Goal: Task Accomplishment & Management: Manage account settings

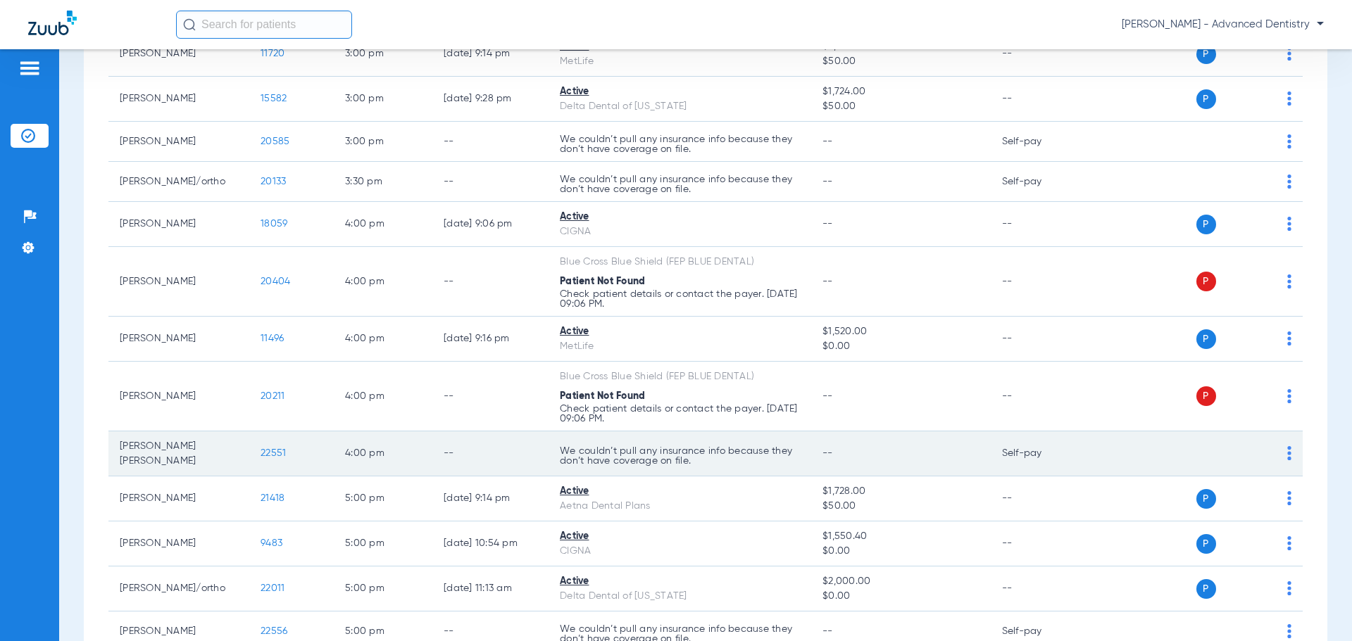
scroll to position [1749, 0]
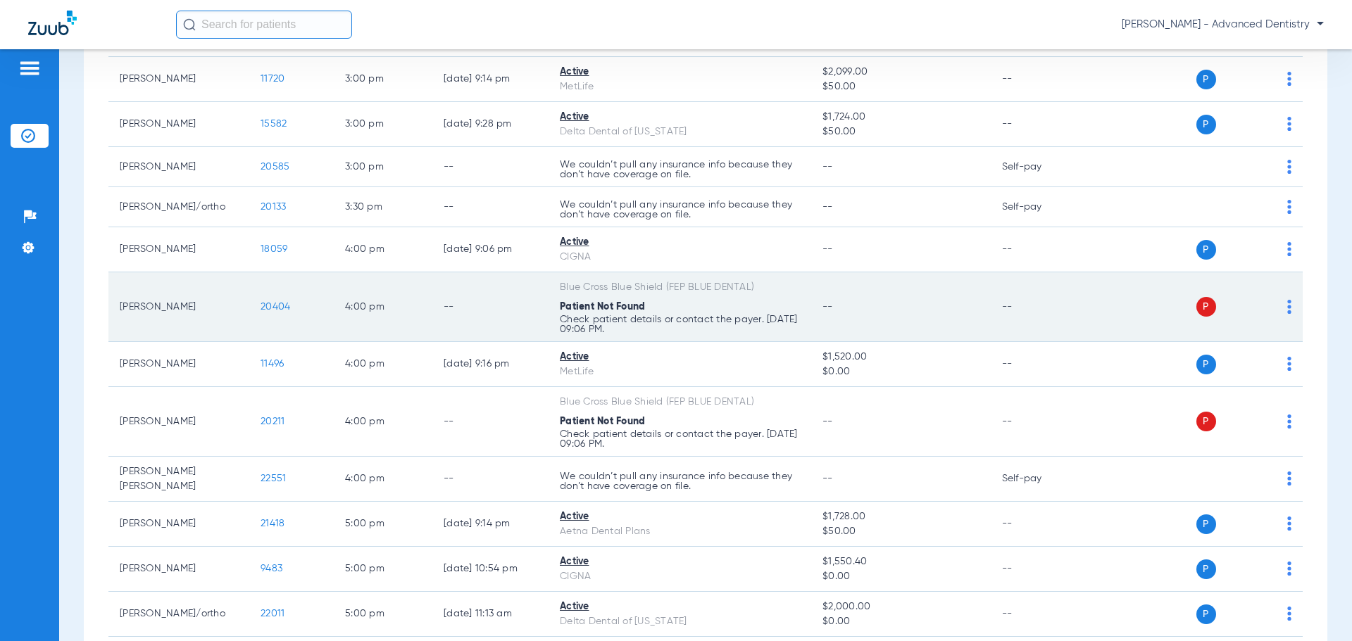
click at [279, 310] on span "20404" at bounding box center [275, 307] width 30 height 10
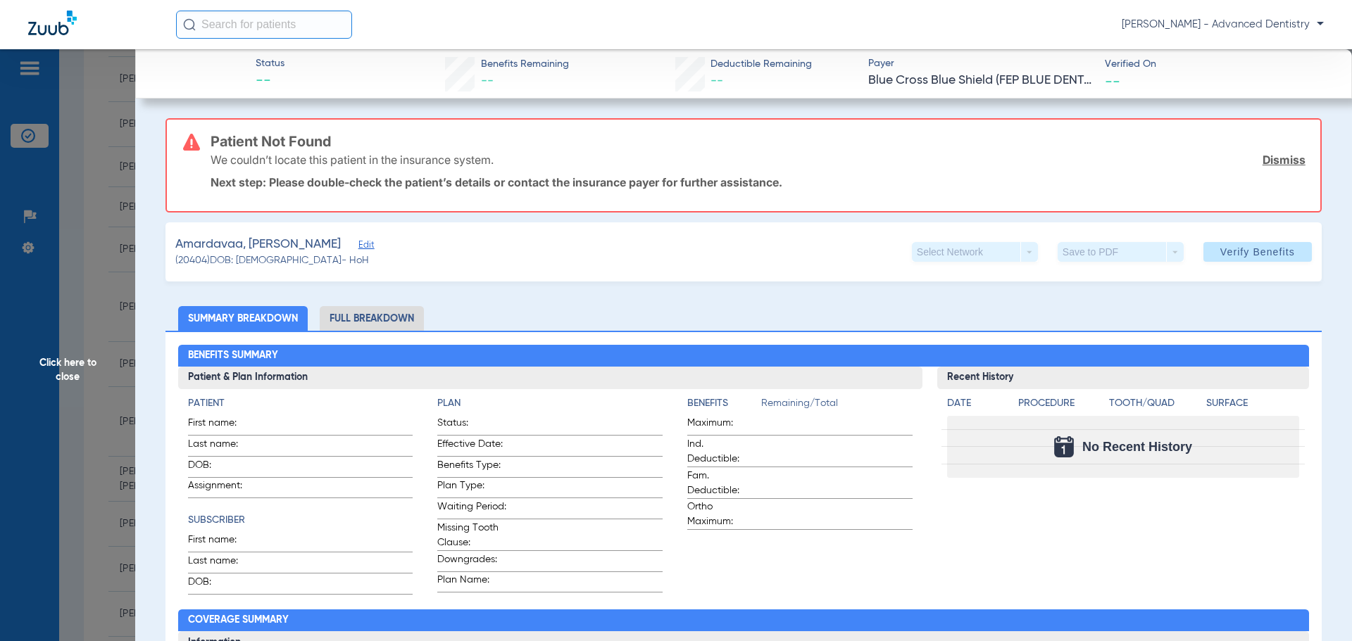
click at [62, 355] on span "Click here to close" at bounding box center [67, 369] width 135 height 641
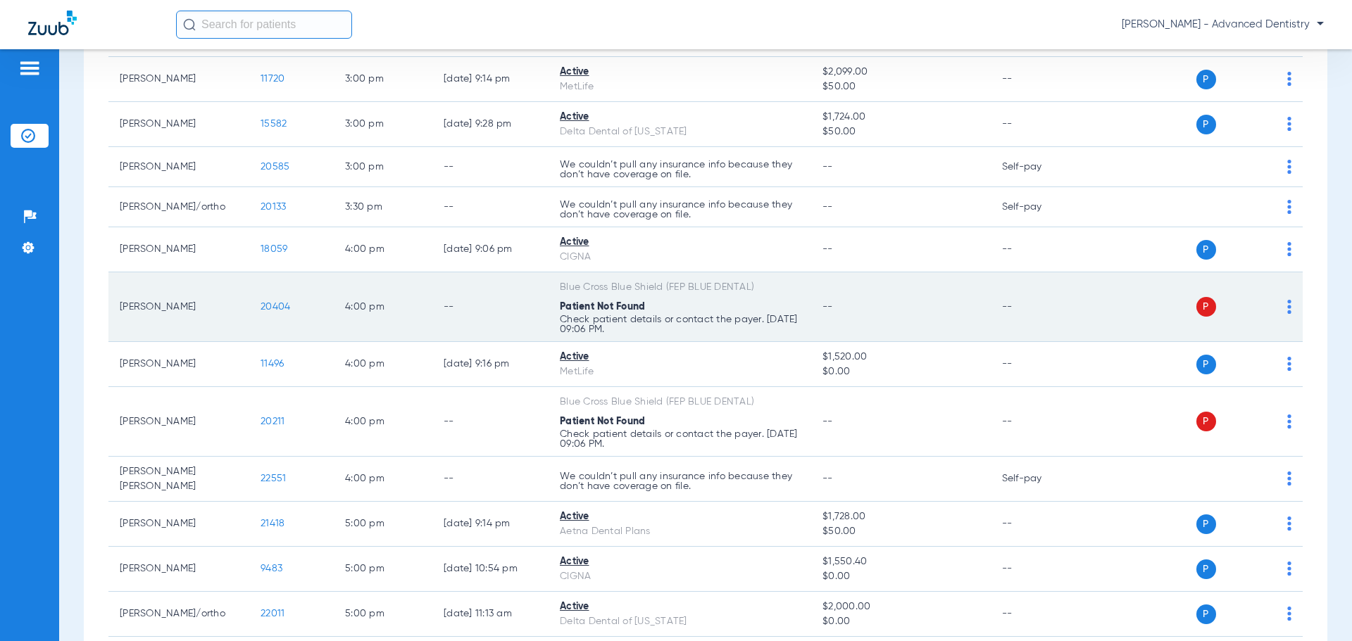
click at [268, 310] on span "20404" at bounding box center [275, 307] width 30 height 10
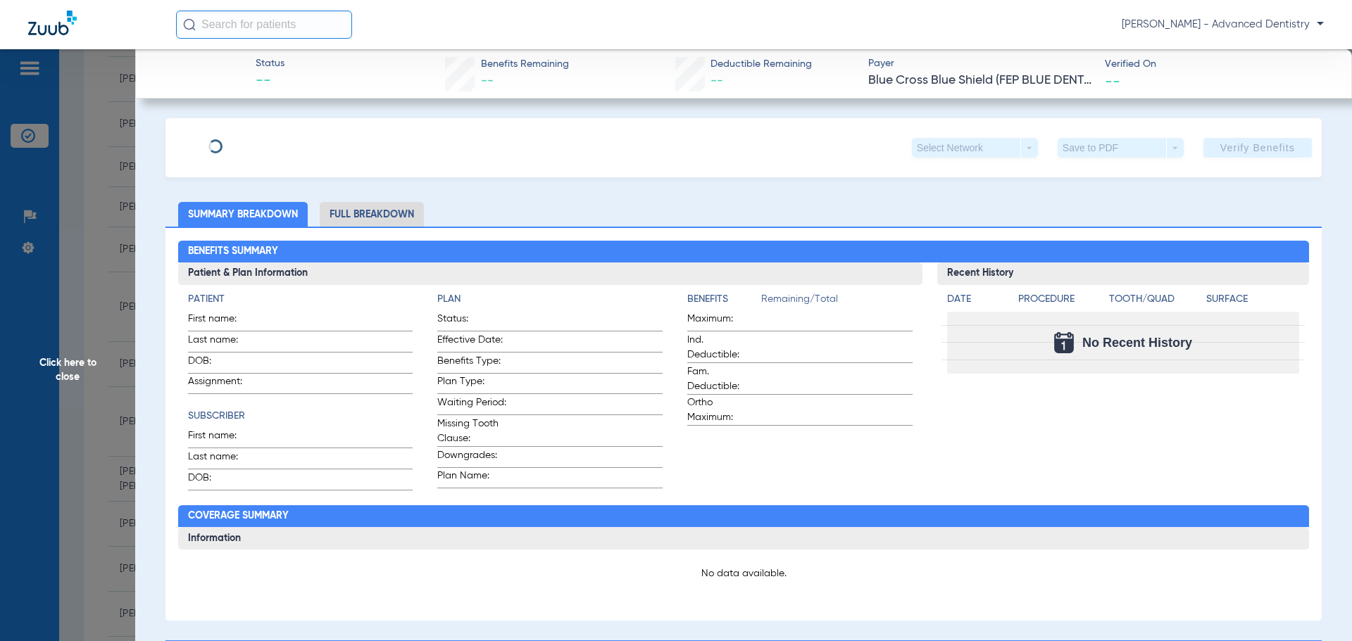
type input "Galbayar"
type input "Amardavaa"
type input "06/23/1997"
type input "825217473"
type input "019855"
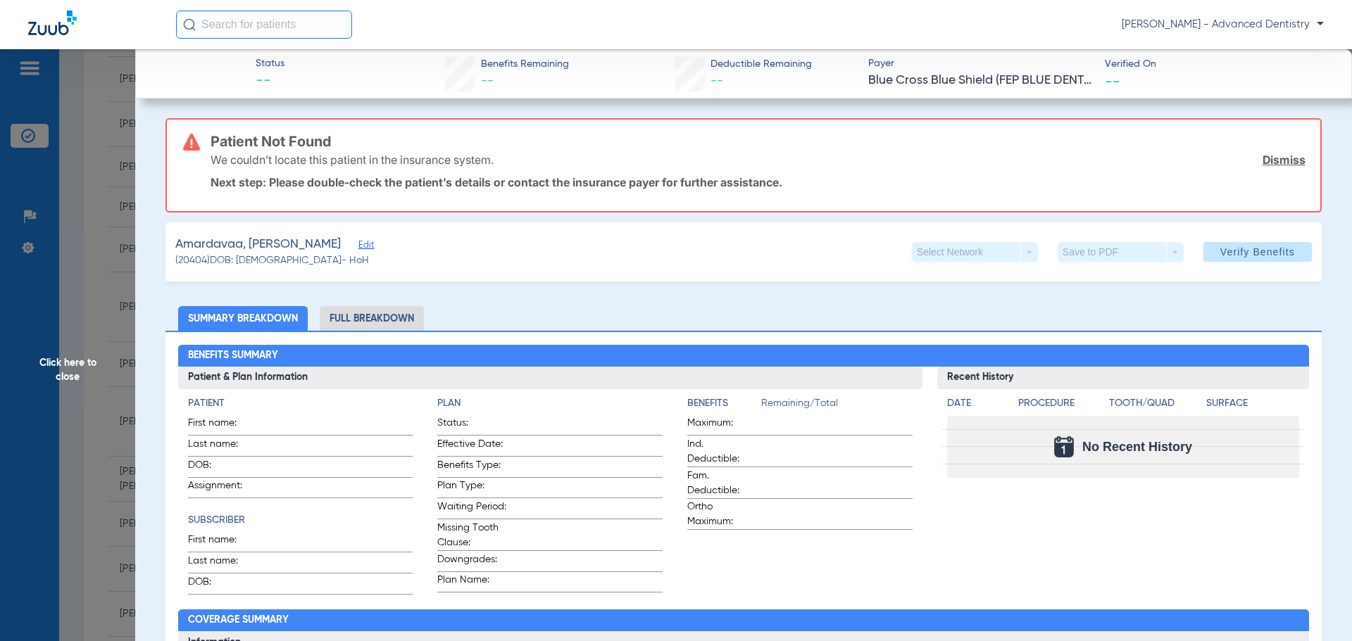
click at [358, 243] on span "Edit" at bounding box center [364, 246] width 13 height 13
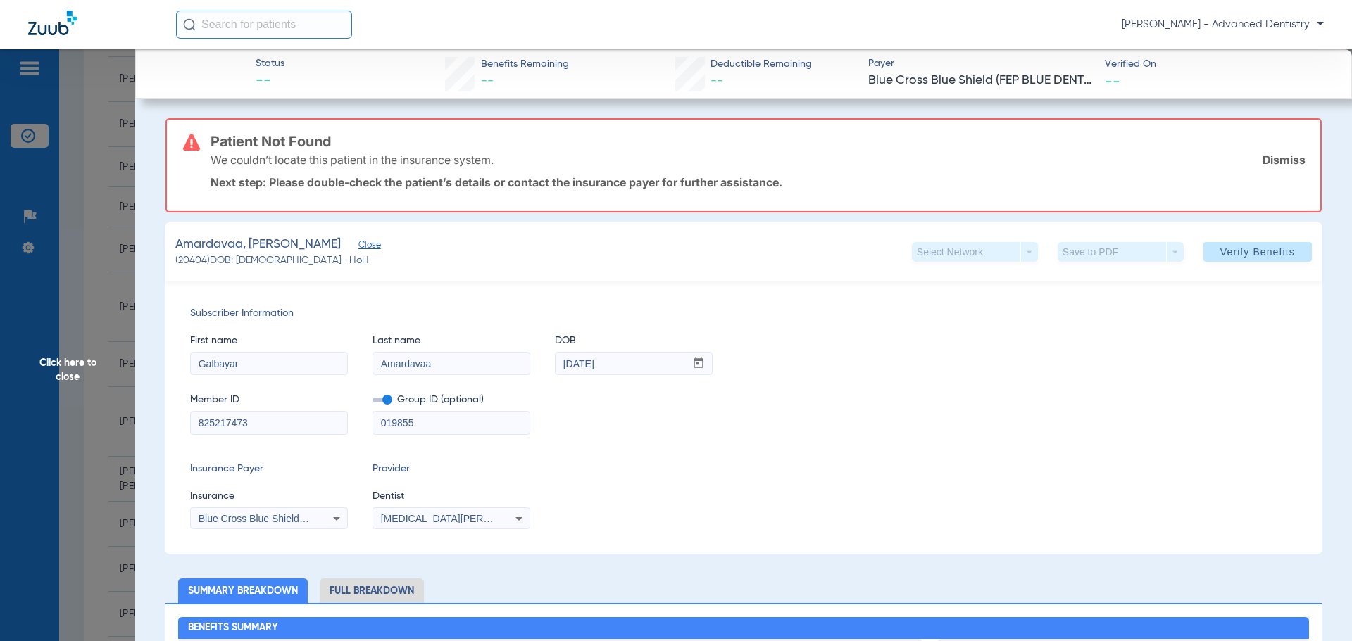
click at [320, 519] on div "Blue Cross Blue Shield (Fep Blue Dental)" at bounding box center [269, 518] width 156 height 17
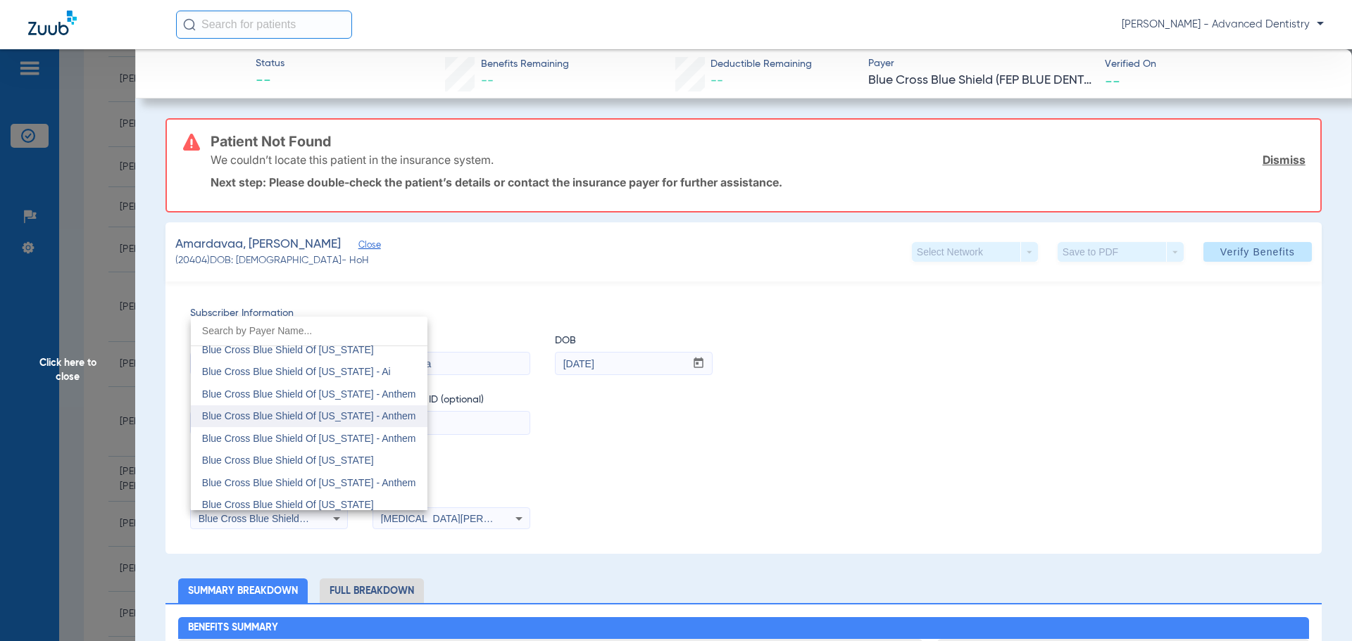
scroll to position [1164, 0]
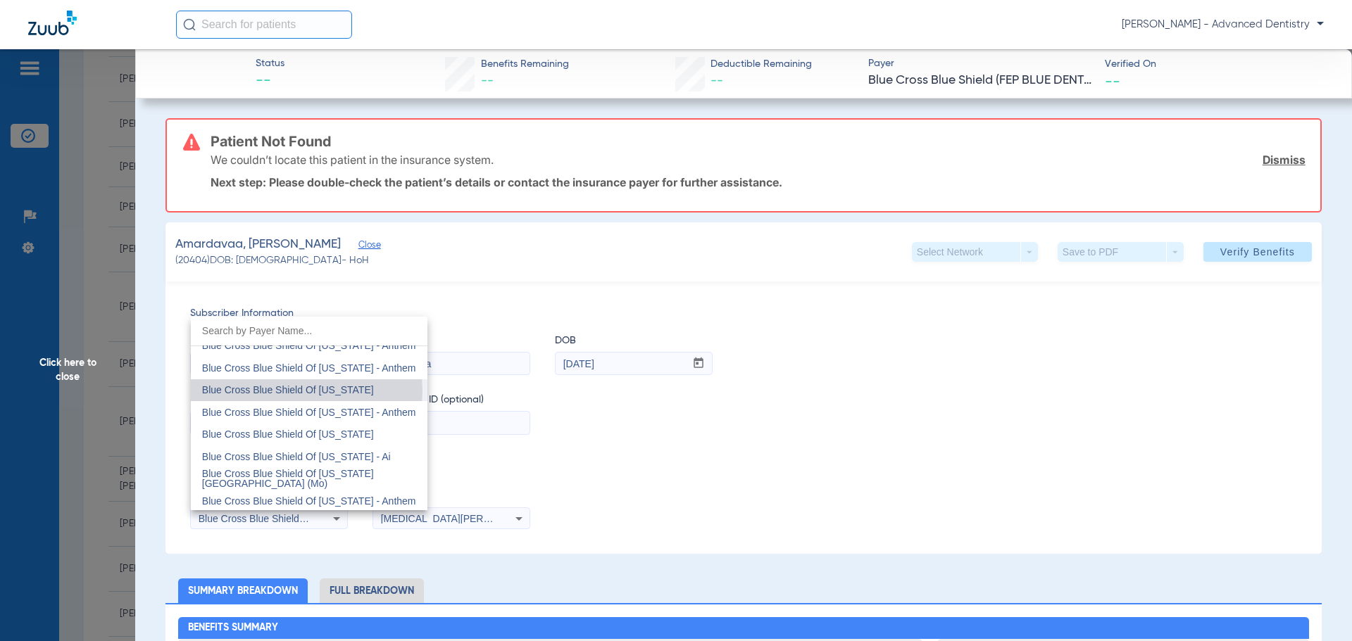
click at [306, 391] on span "Blue Cross Blue Shield Of [US_STATE]" at bounding box center [288, 389] width 172 height 11
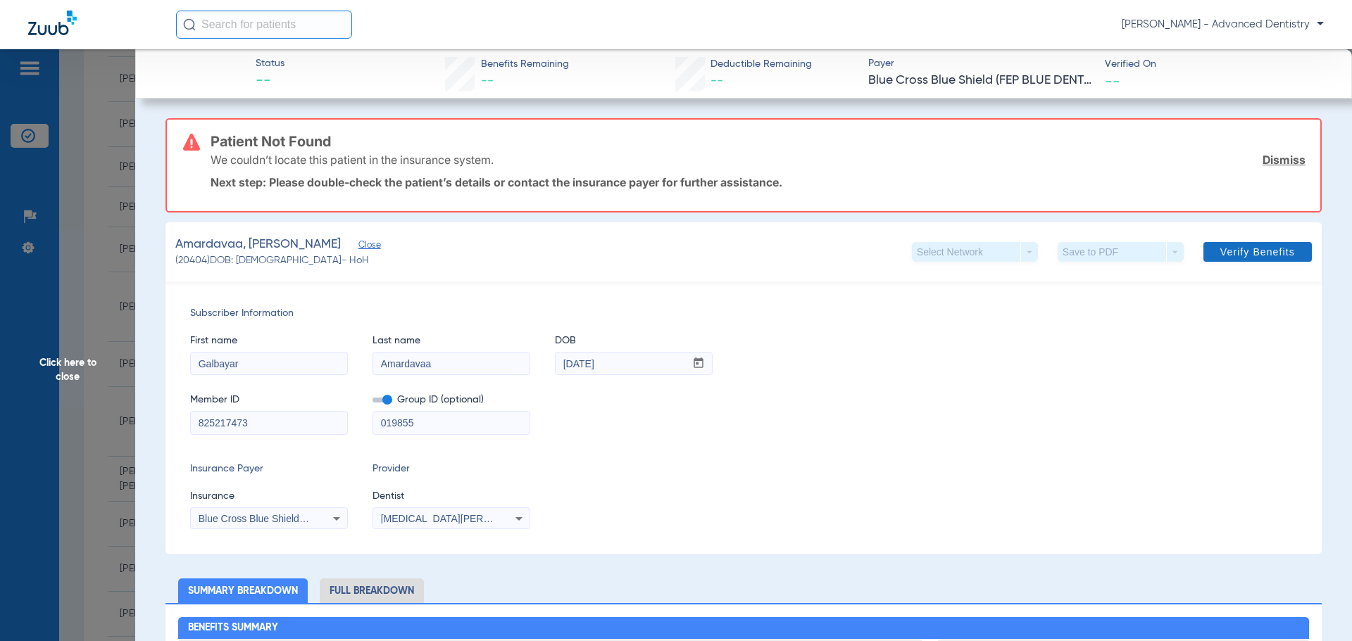
click at [868, 250] on span "Verify Benefits" at bounding box center [1257, 251] width 75 height 11
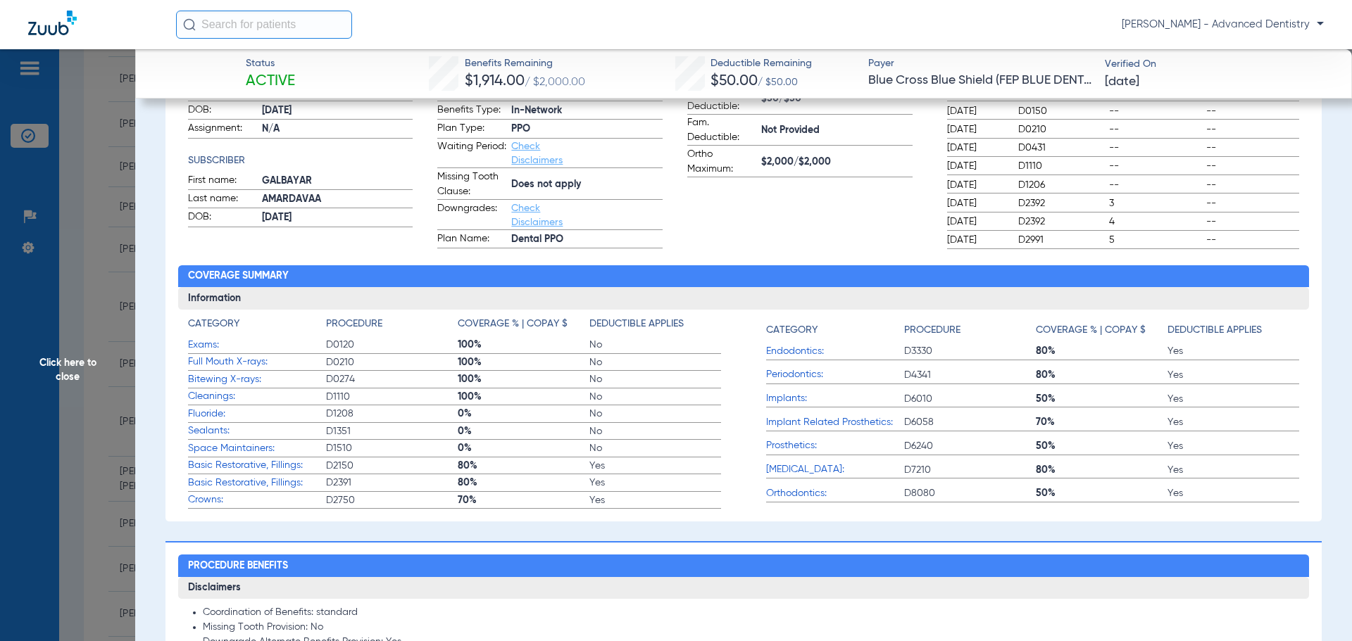
scroll to position [704, 0]
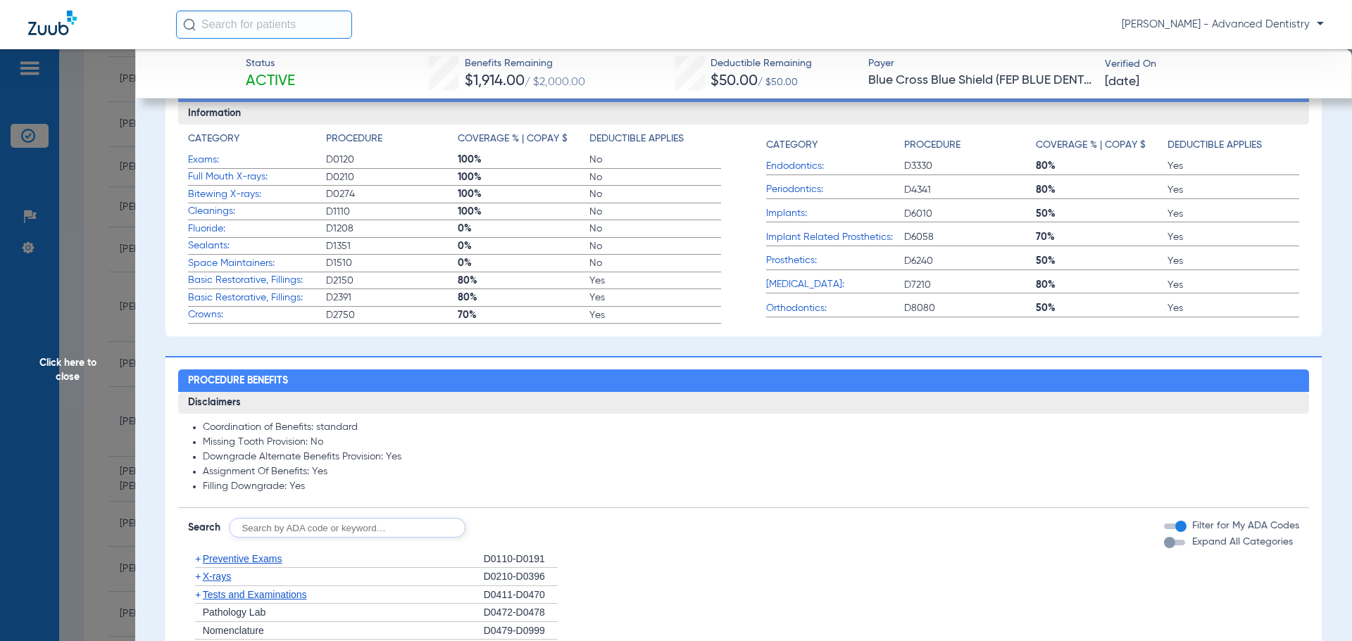
click at [56, 367] on span "Click here to close" at bounding box center [67, 369] width 135 height 641
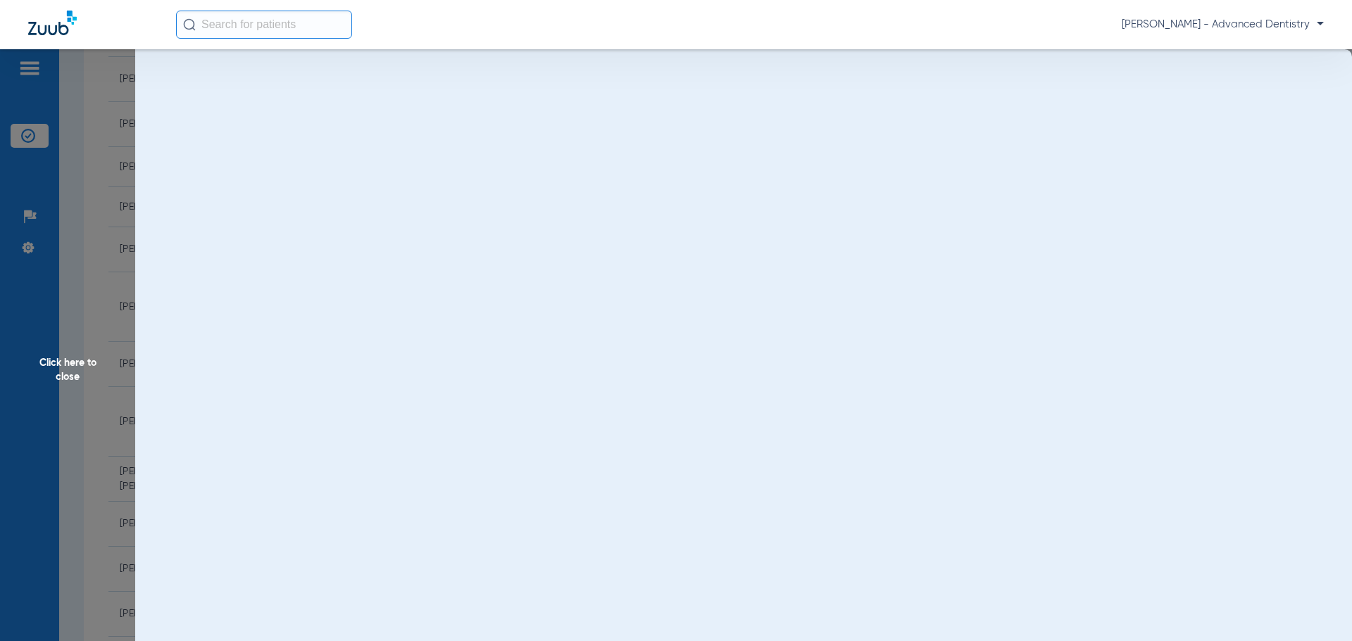
scroll to position [0, 0]
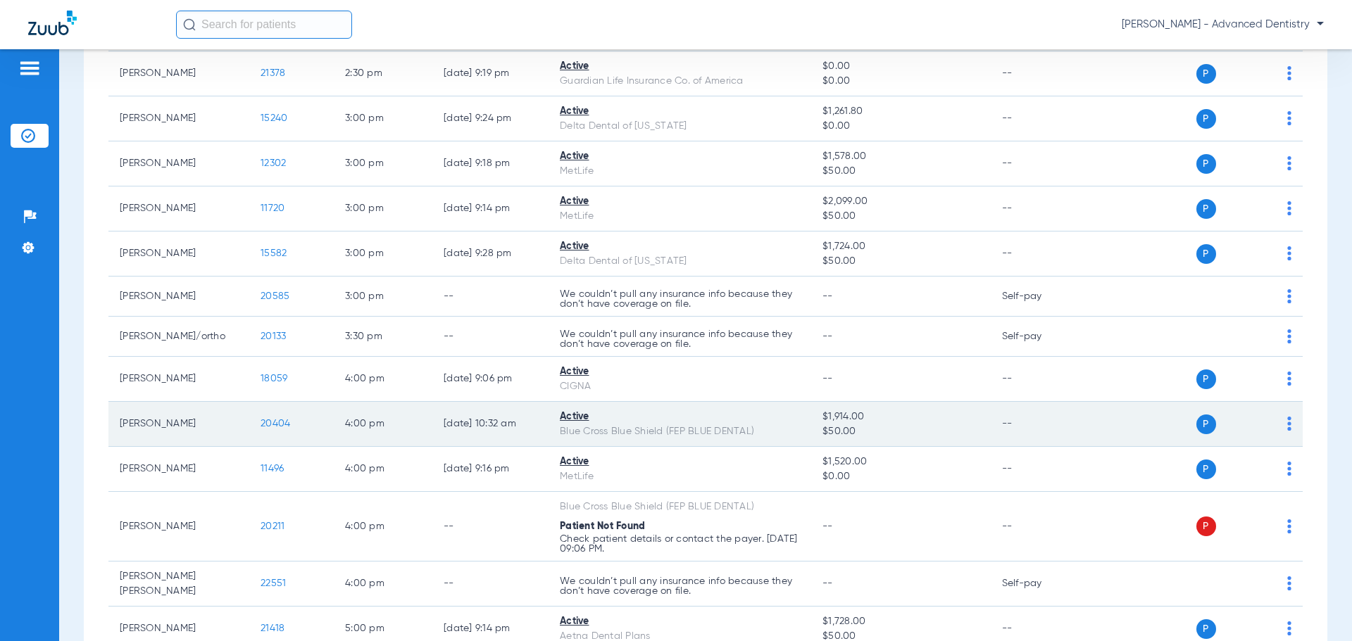
scroll to position [1760, 0]
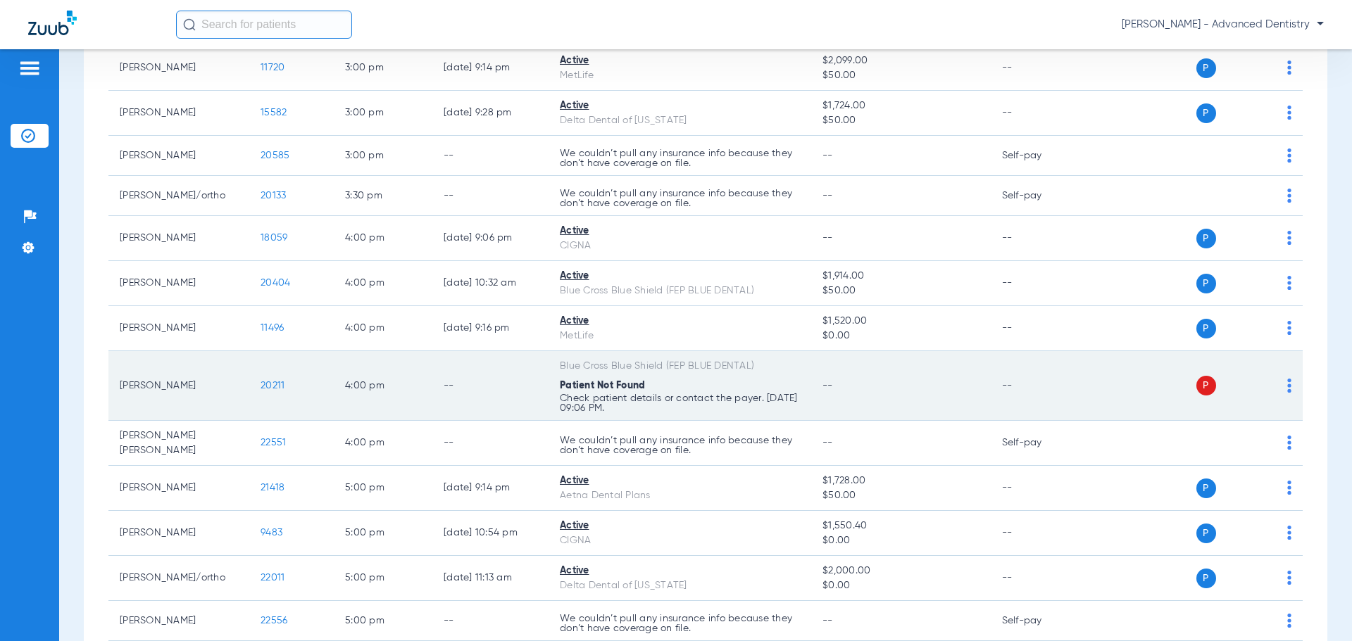
click at [272, 387] on span "20211" at bounding box center [272, 386] width 24 height 10
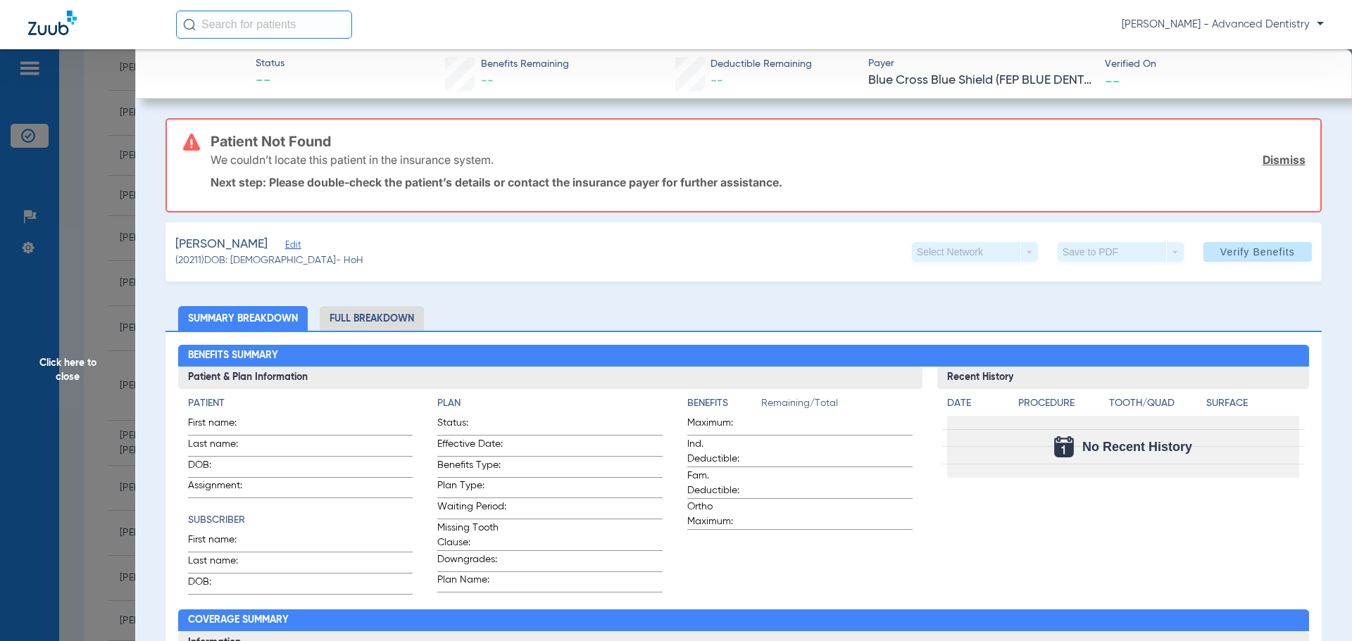
click at [292, 254] on span "(20211) DOB: [DEMOGRAPHIC_DATA] - HoH" at bounding box center [269, 260] width 188 height 15
click at [291, 247] on span "Edit" at bounding box center [291, 246] width 13 height 13
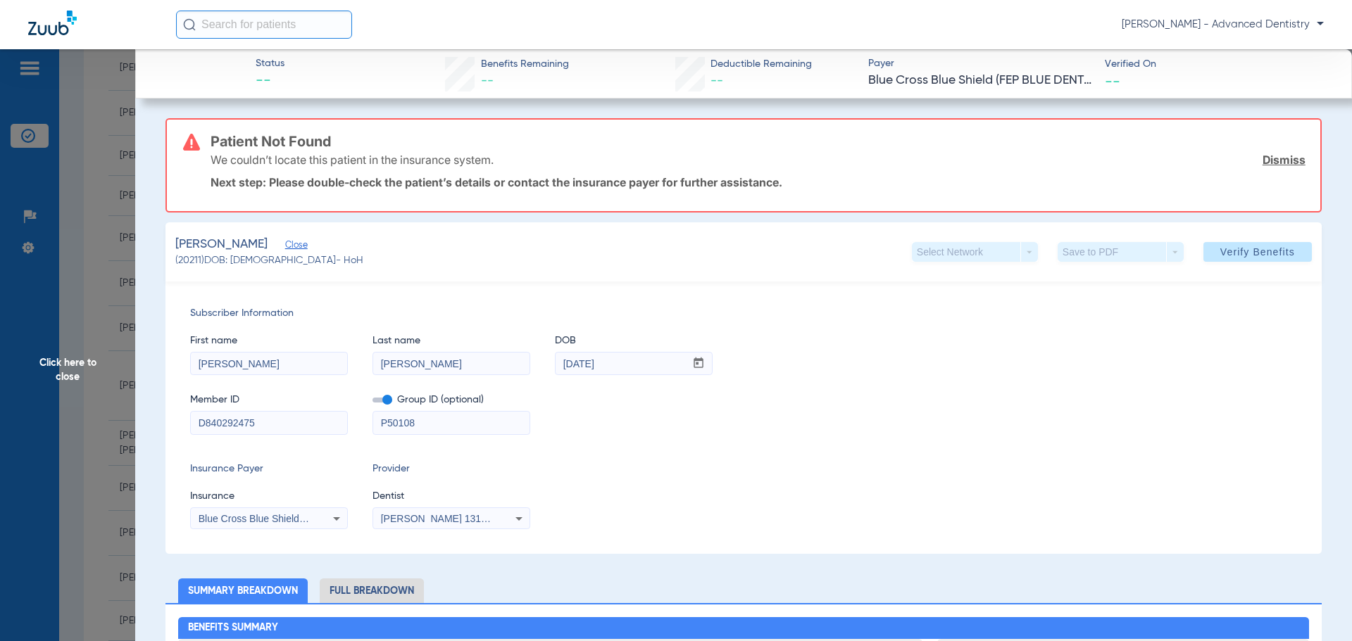
click at [331, 517] on icon at bounding box center [336, 518] width 17 height 17
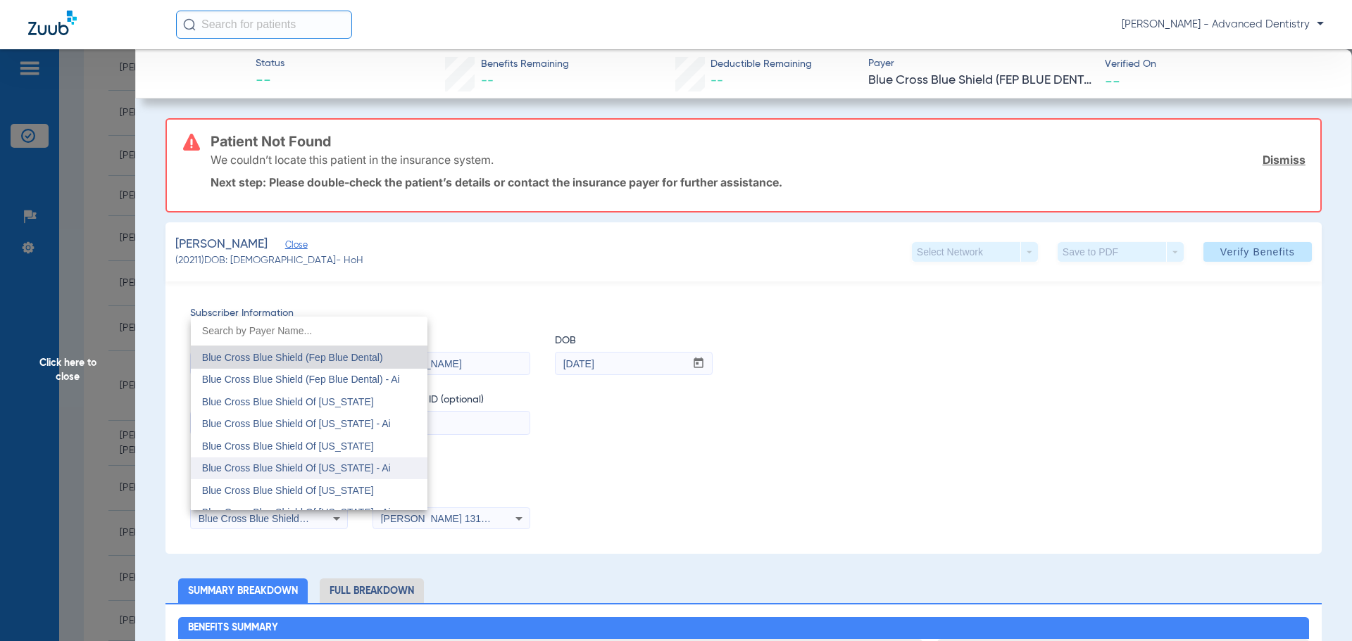
scroll to position [1094, 0]
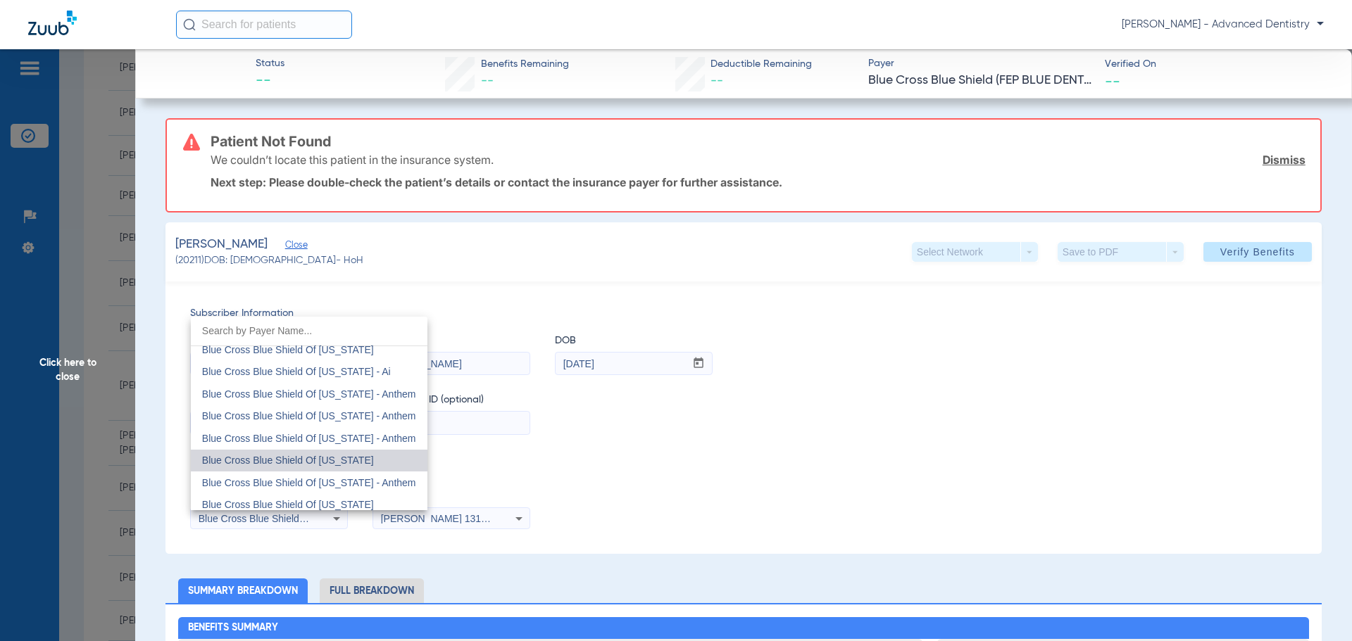
click at [332, 460] on span "Blue Cross Blue Shield Of [US_STATE]" at bounding box center [288, 460] width 172 height 11
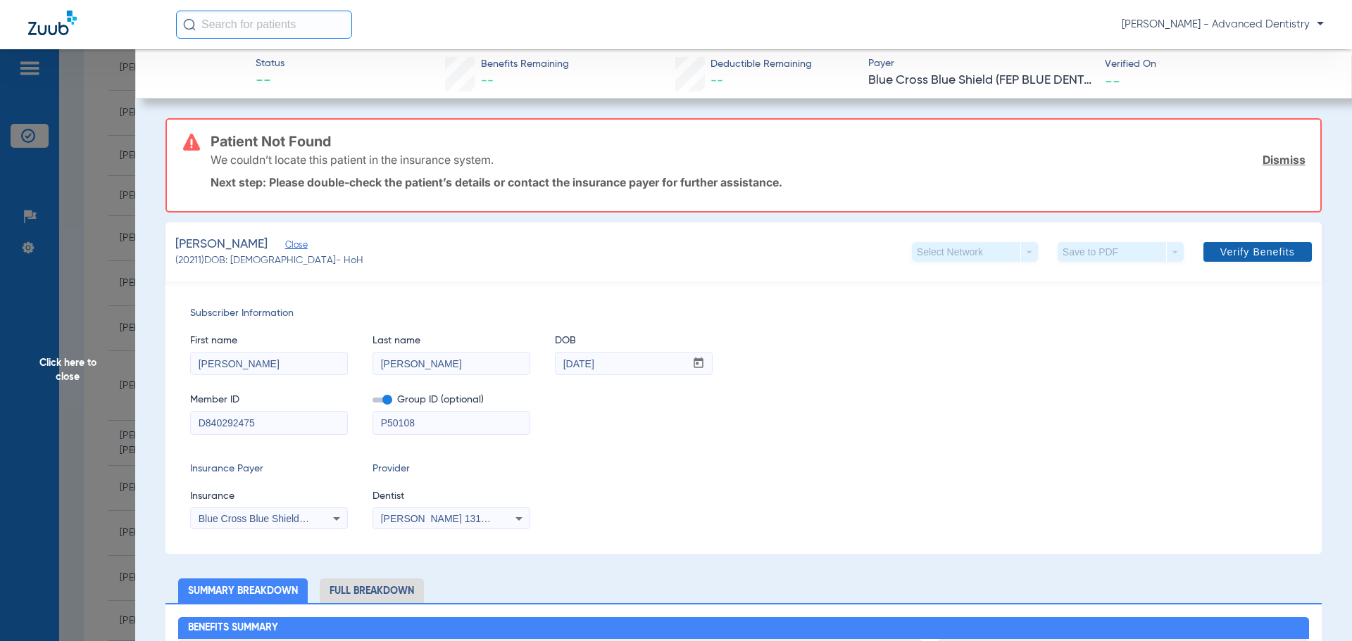
click at [1252, 258] on span "Verify Benefits" at bounding box center [1257, 251] width 75 height 11
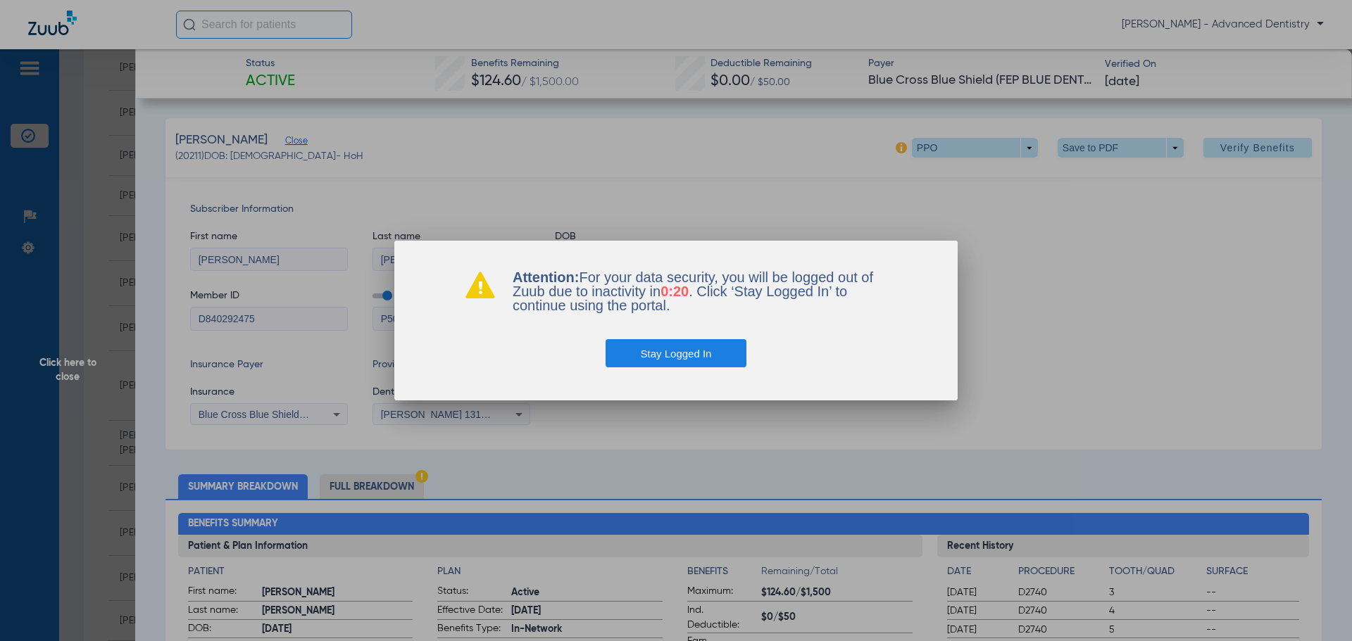
click at [652, 352] on button "Stay Logged In" at bounding box center [675, 353] width 141 height 28
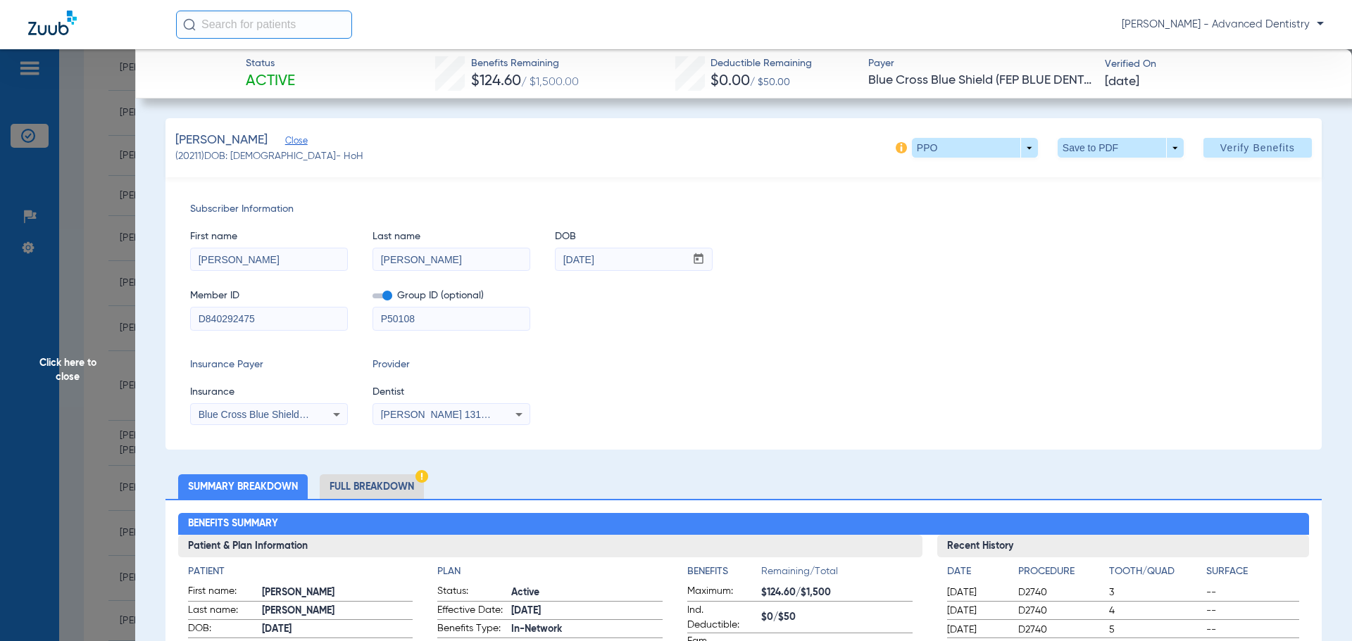
click at [71, 363] on span "Click here to close" at bounding box center [67, 369] width 135 height 641
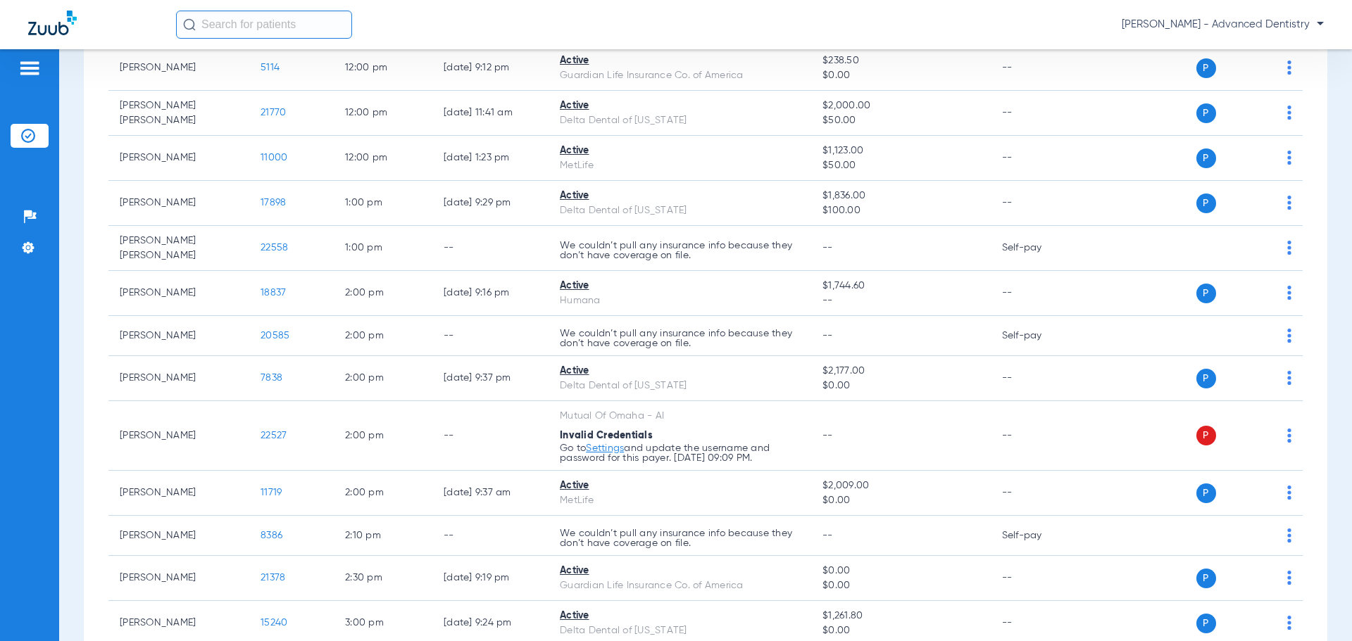
scroll to position [1267, 0]
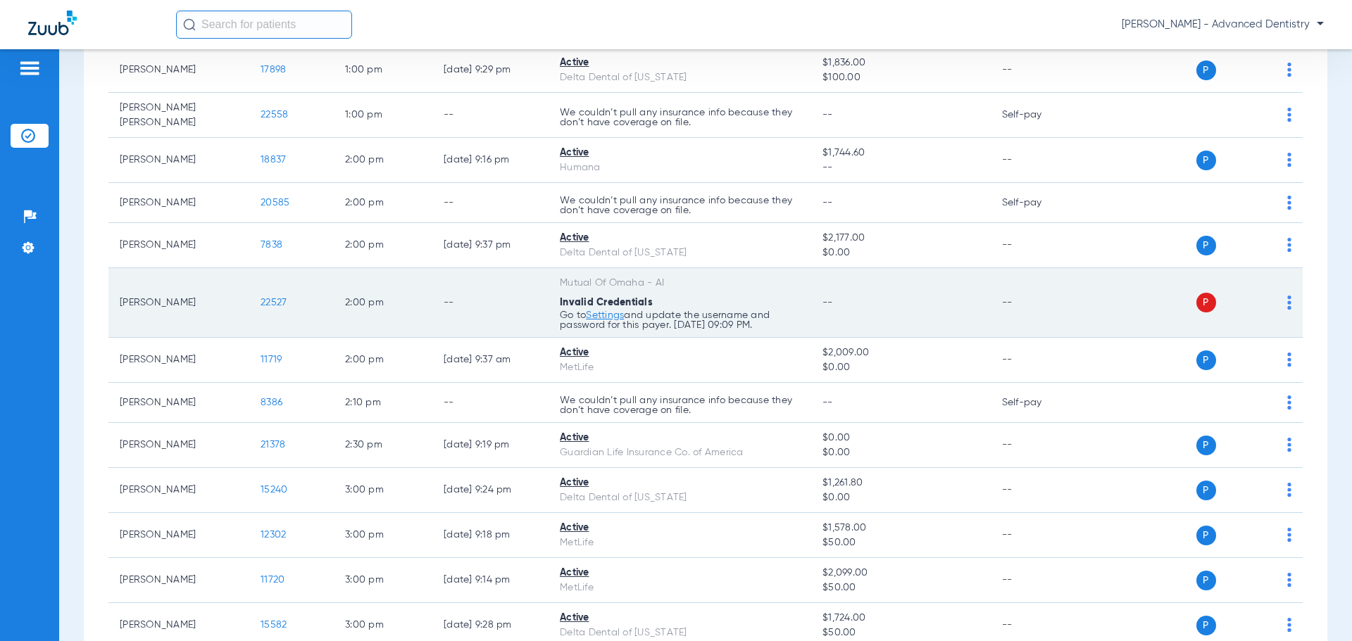
click at [609, 317] on link "Settings" at bounding box center [605, 315] width 38 height 10
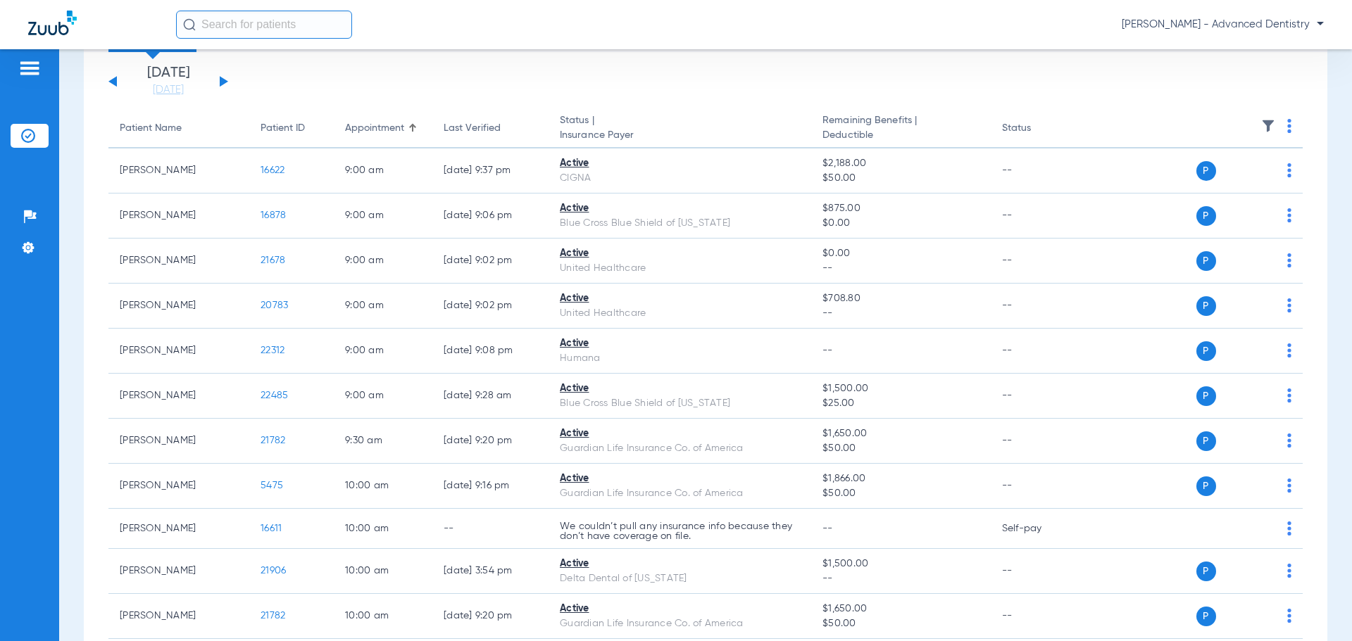
scroll to position [0, 0]
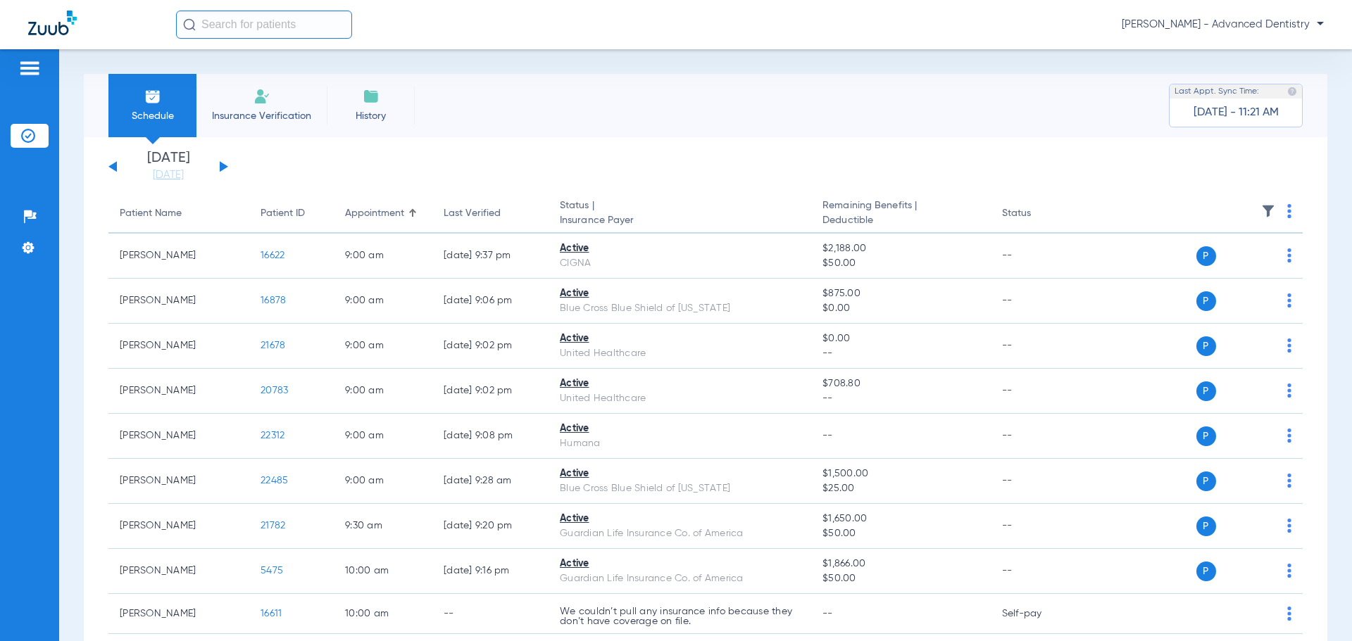
click at [225, 162] on div "Monday 07-21-2025 Tuesday 07-22-2025 Wednesday 07-23-2025 Thursday 07-24-2025 F…" at bounding box center [168, 166] width 120 height 31
click at [224, 165] on button at bounding box center [224, 166] width 8 height 11
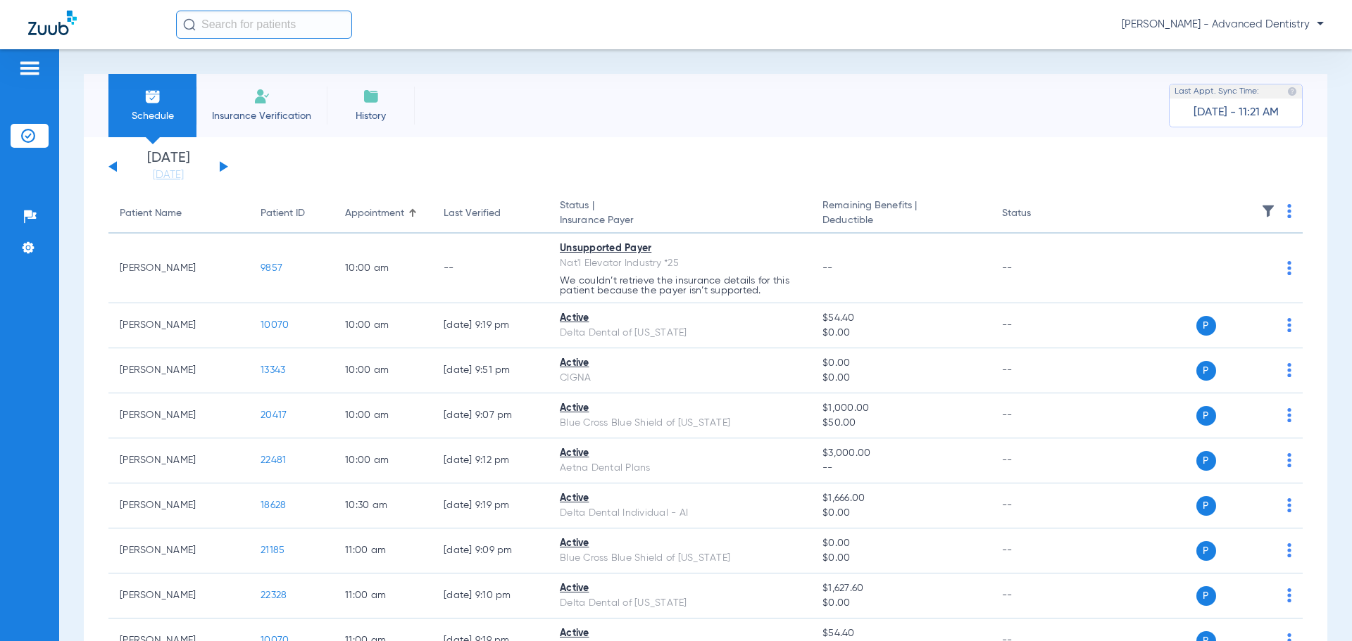
click at [219, 163] on div "Monday 07-21-2025 Tuesday 07-22-2025 Wednesday 07-23-2025 Thursday 07-24-2025 F…" at bounding box center [168, 166] width 120 height 31
click at [221, 165] on button at bounding box center [224, 166] width 8 height 11
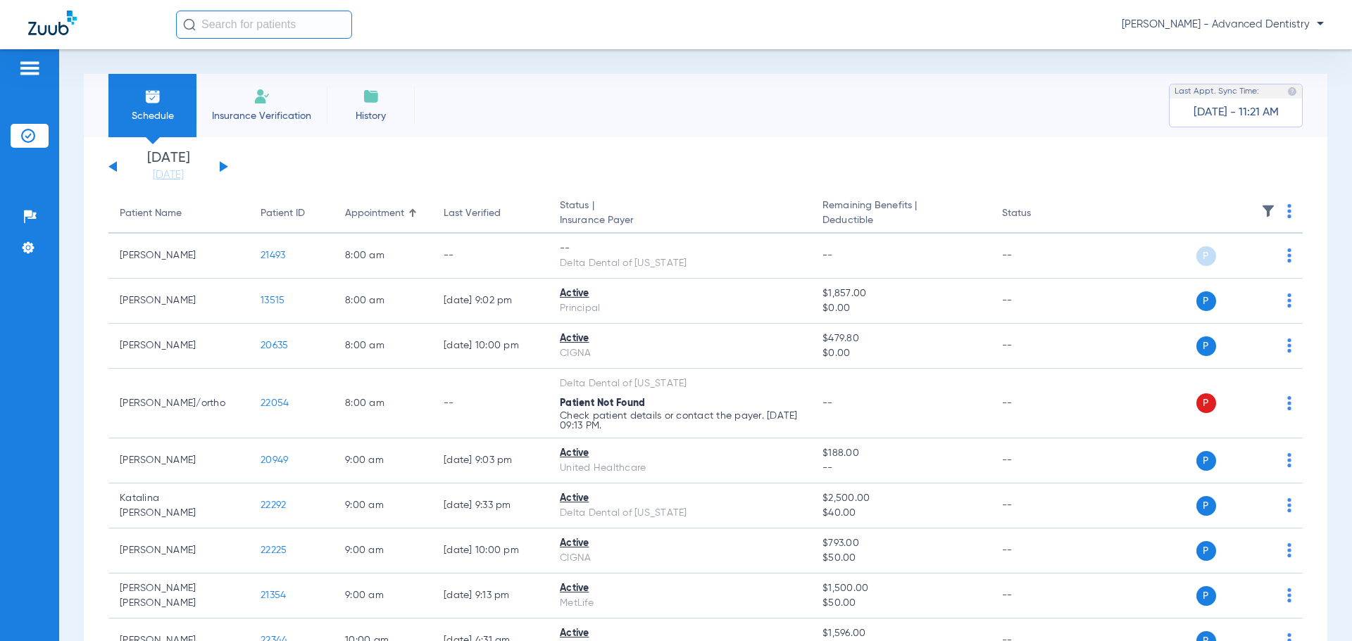
click at [220, 166] on button at bounding box center [224, 166] width 8 height 11
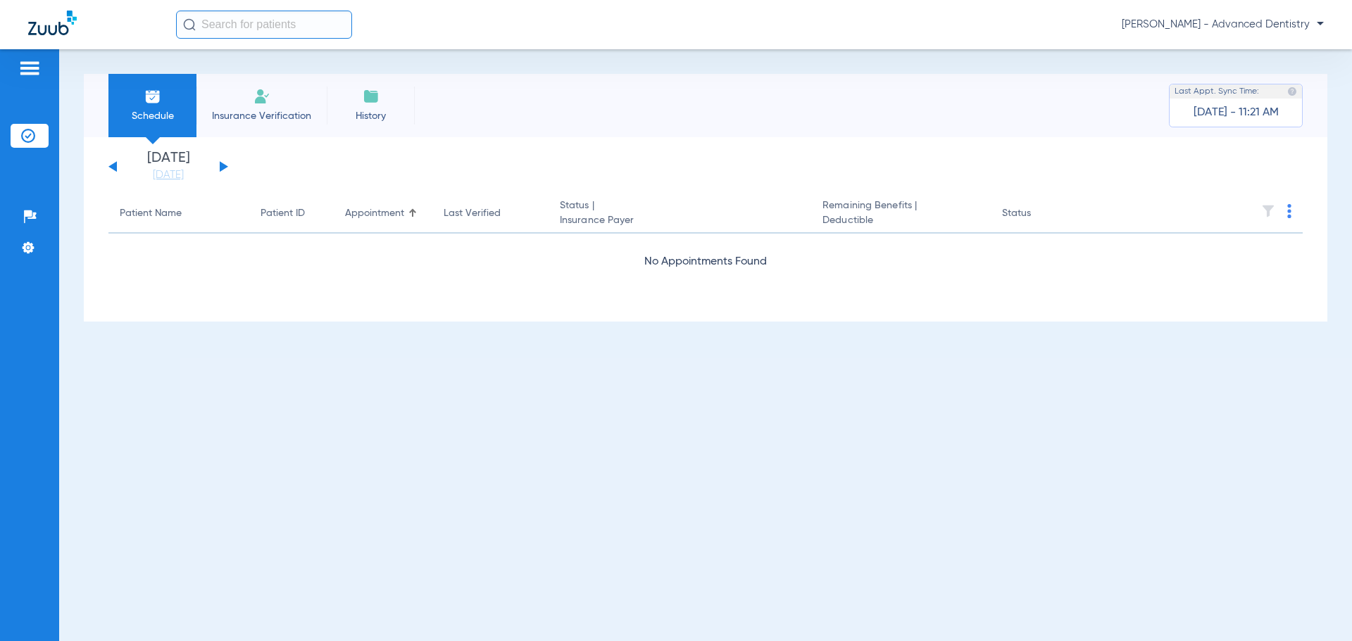
click at [220, 166] on button at bounding box center [224, 166] width 8 height 11
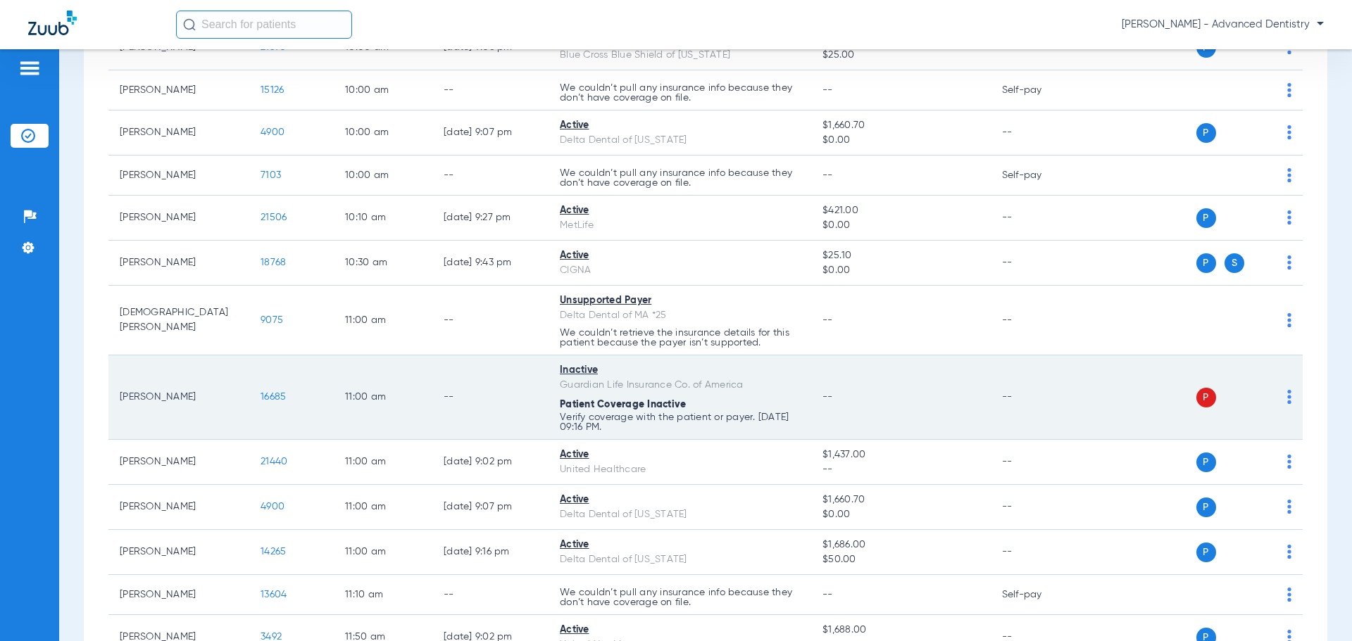
scroll to position [634, 0]
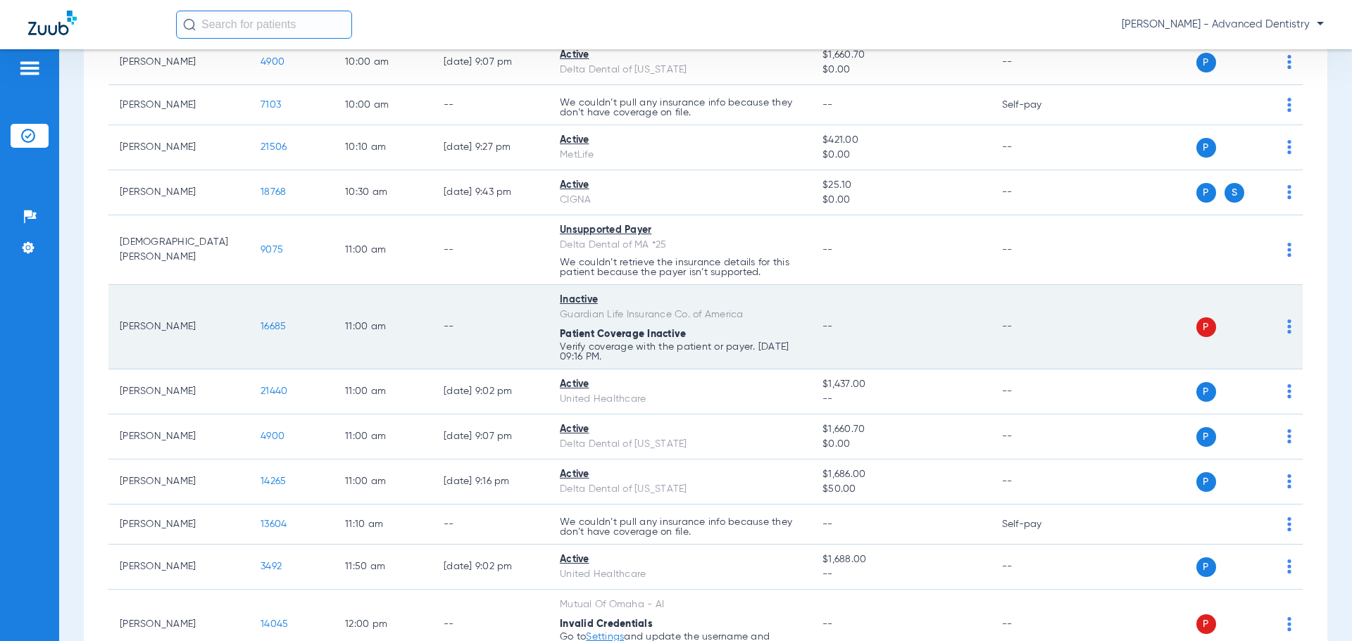
click at [1273, 324] on div "P S" at bounding box center [1188, 327] width 206 height 20
click at [1287, 320] on img at bounding box center [1289, 327] width 4 height 14
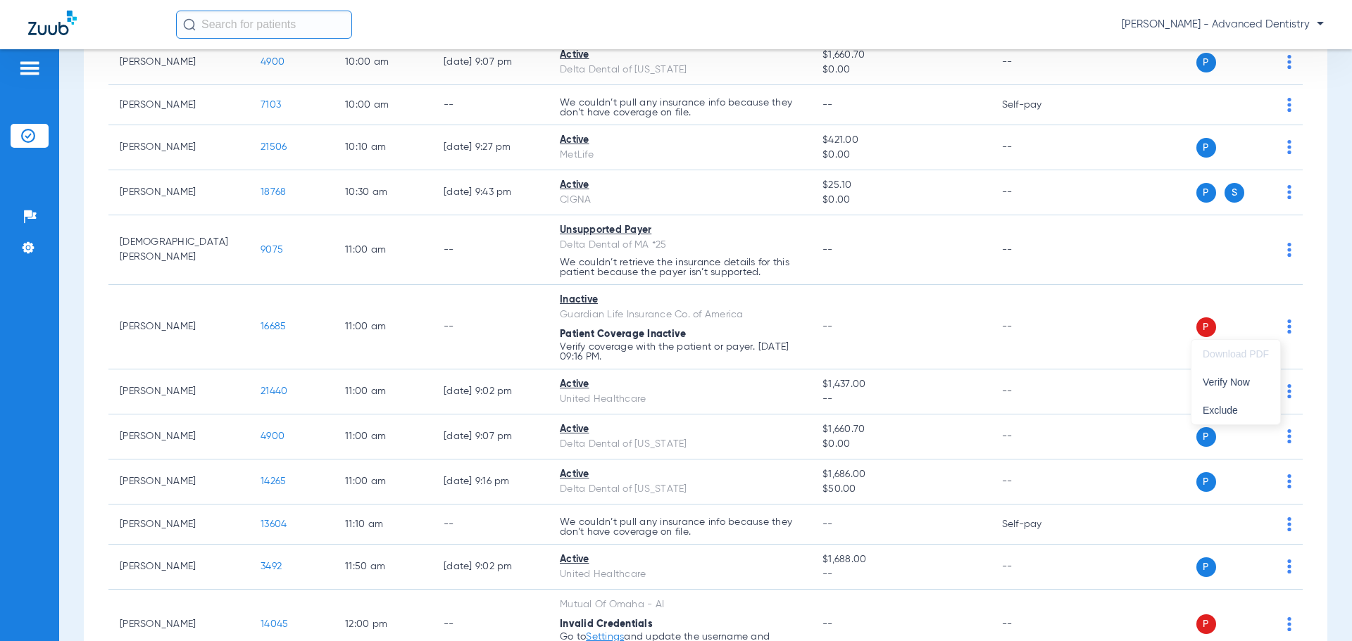
click at [1020, 324] on div at bounding box center [676, 320] width 1352 height 641
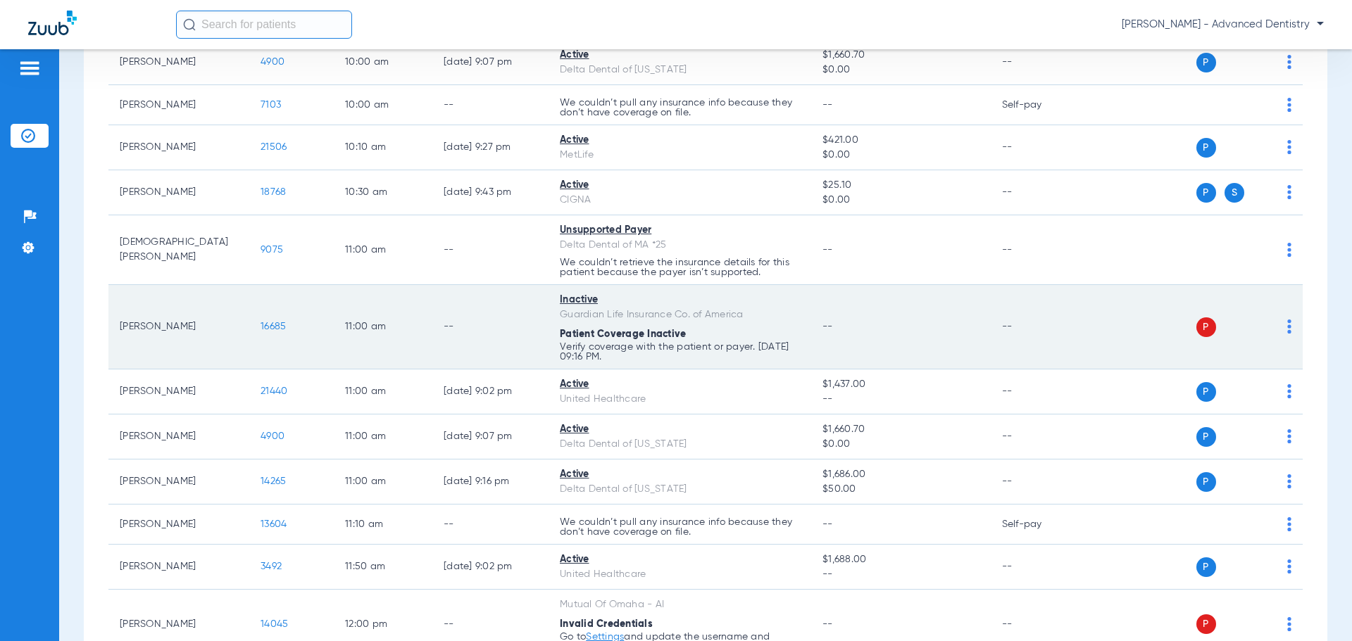
click at [1287, 320] on img at bounding box center [1289, 327] width 4 height 14
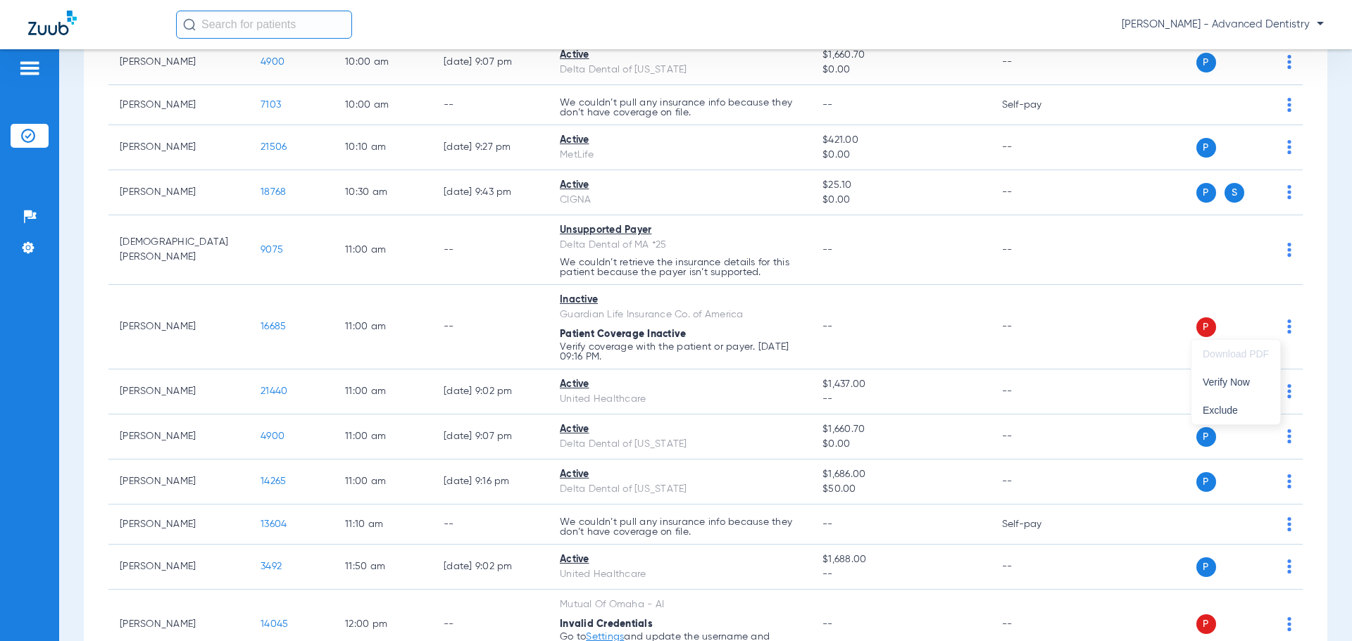
click at [266, 328] on div at bounding box center [676, 320] width 1352 height 641
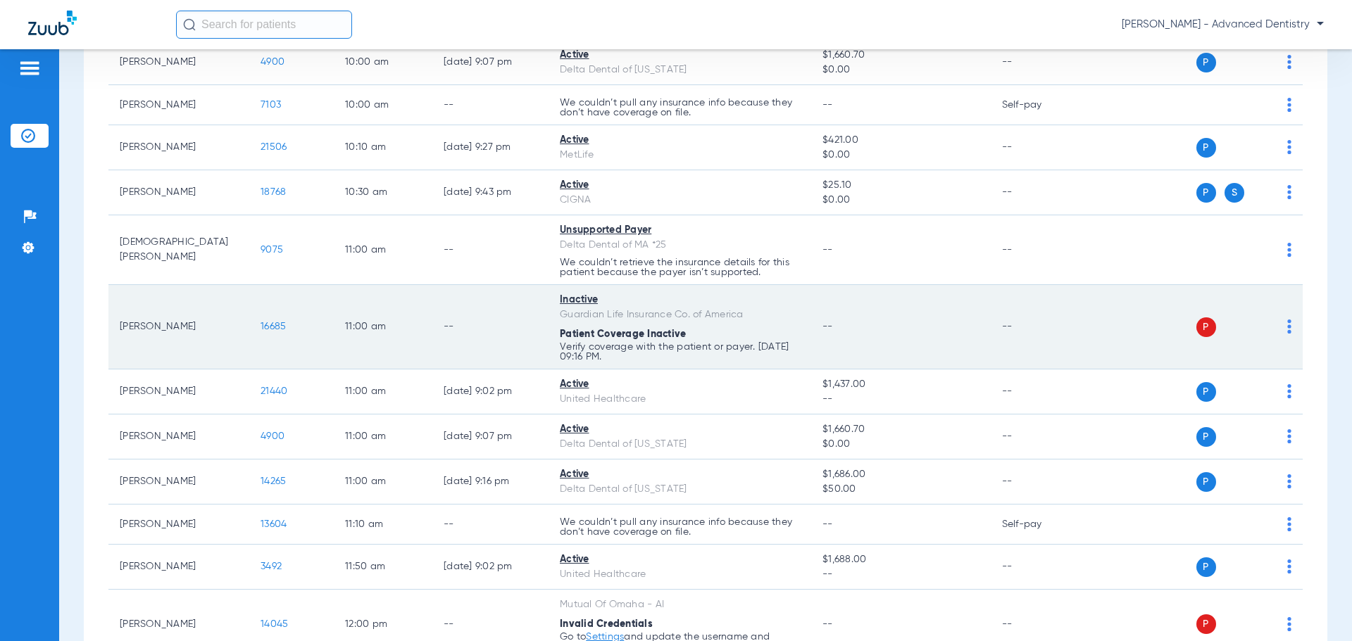
click at [276, 327] on span "16685" at bounding box center [272, 327] width 25 height 10
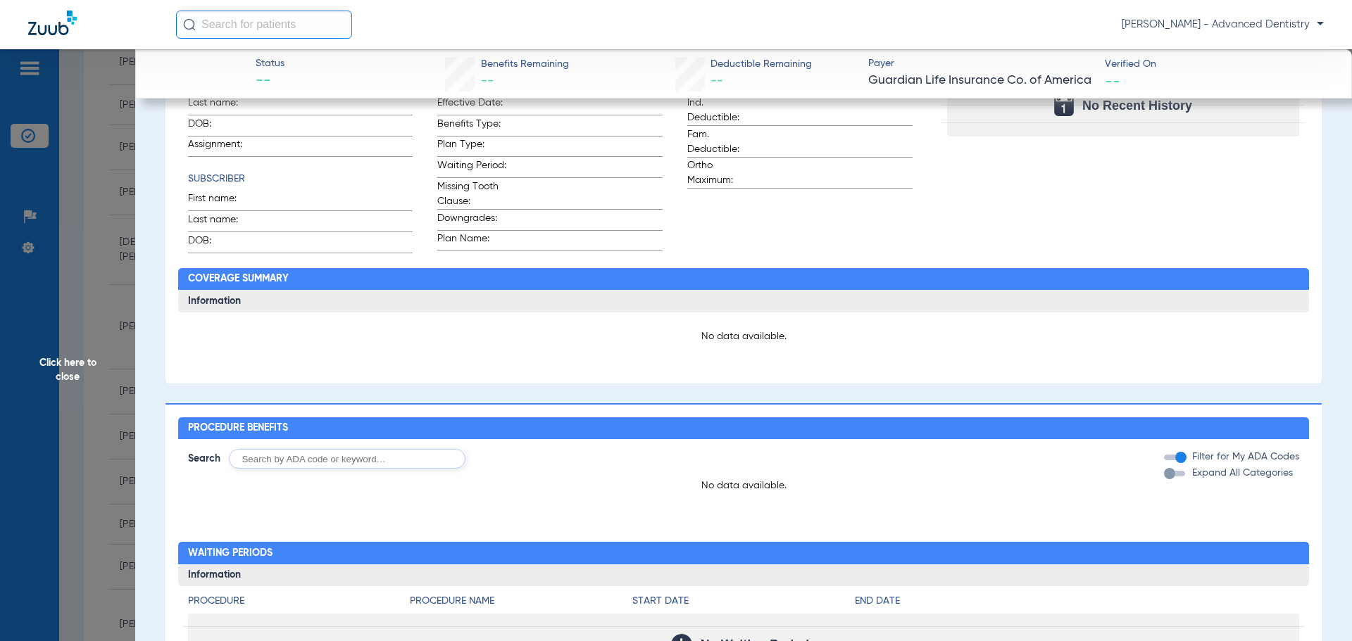
scroll to position [352, 0]
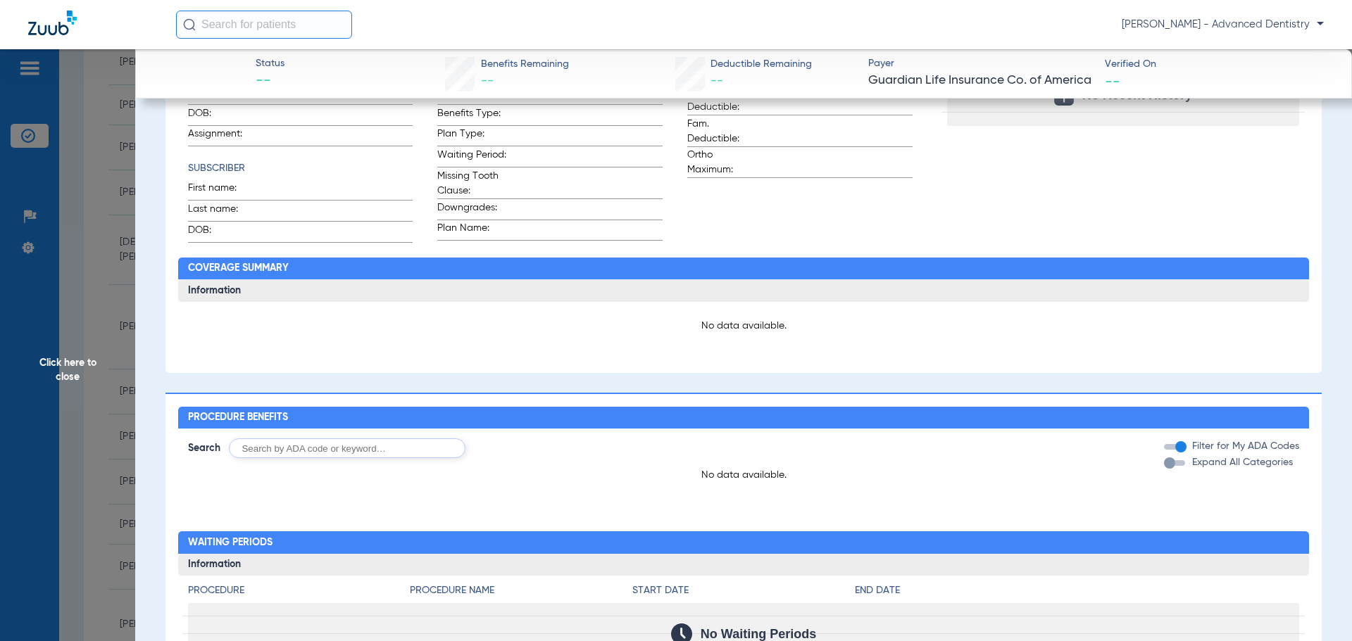
click at [64, 366] on span "Click here to close" at bounding box center [67, 369] width 135 height 641
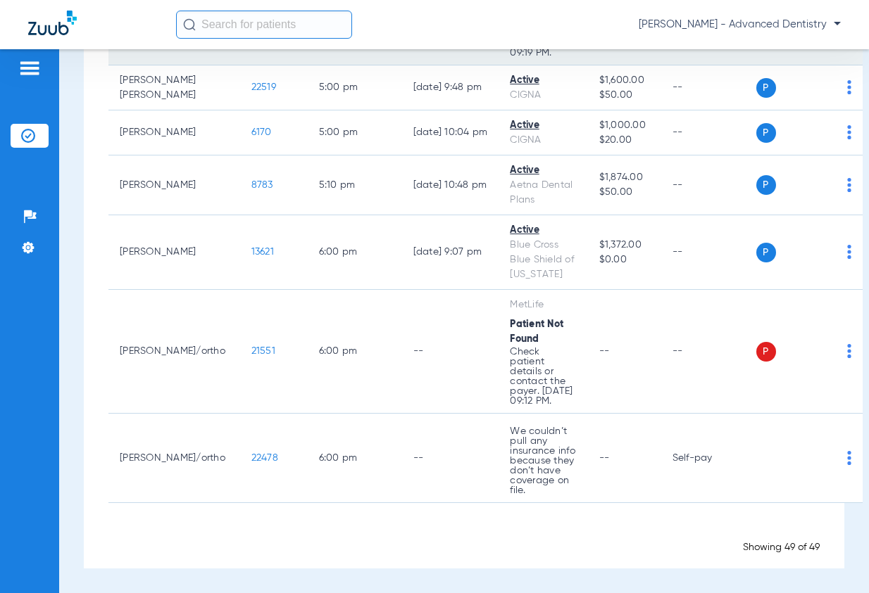
scroll to position [3660, 0]
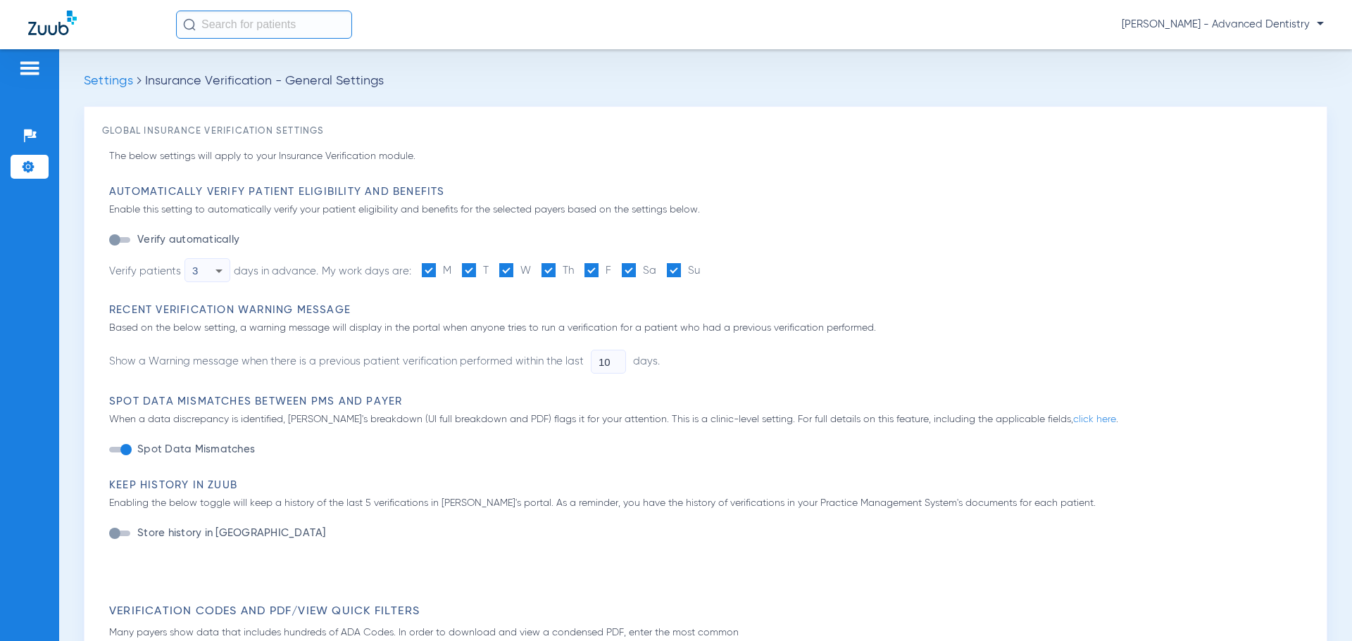
type input "1"
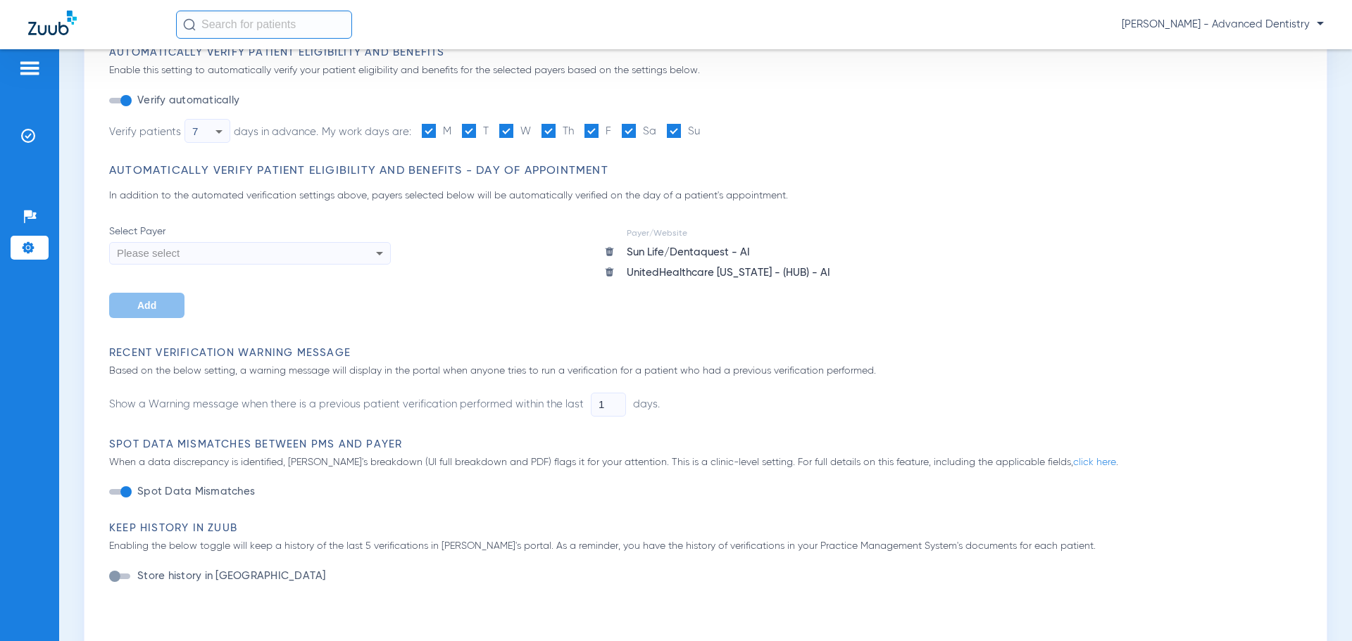
scroll to position [141, 0]
click at [365, 253] on div "Please select" at bounding box center [250, 252] width 280 height 24
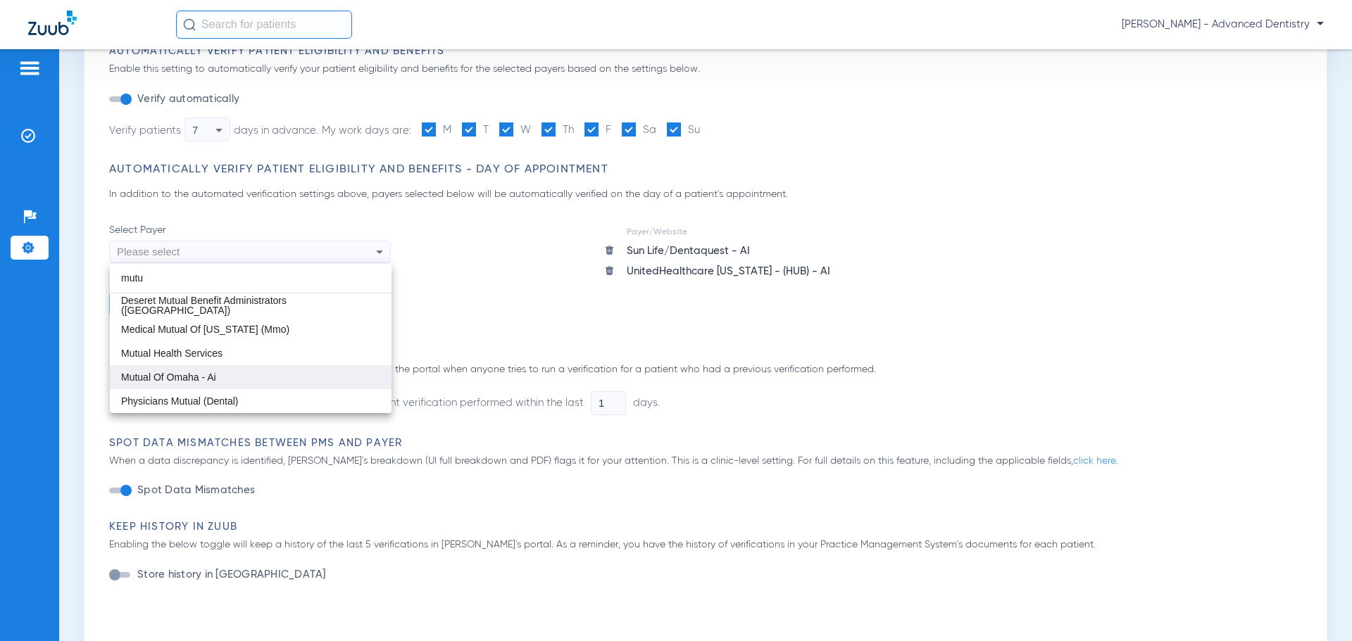
type input "mutu"
click at [166, 372] on span "Mutual Of Omaha - Ai" at bounding box center [168, 377] width 95 height 11
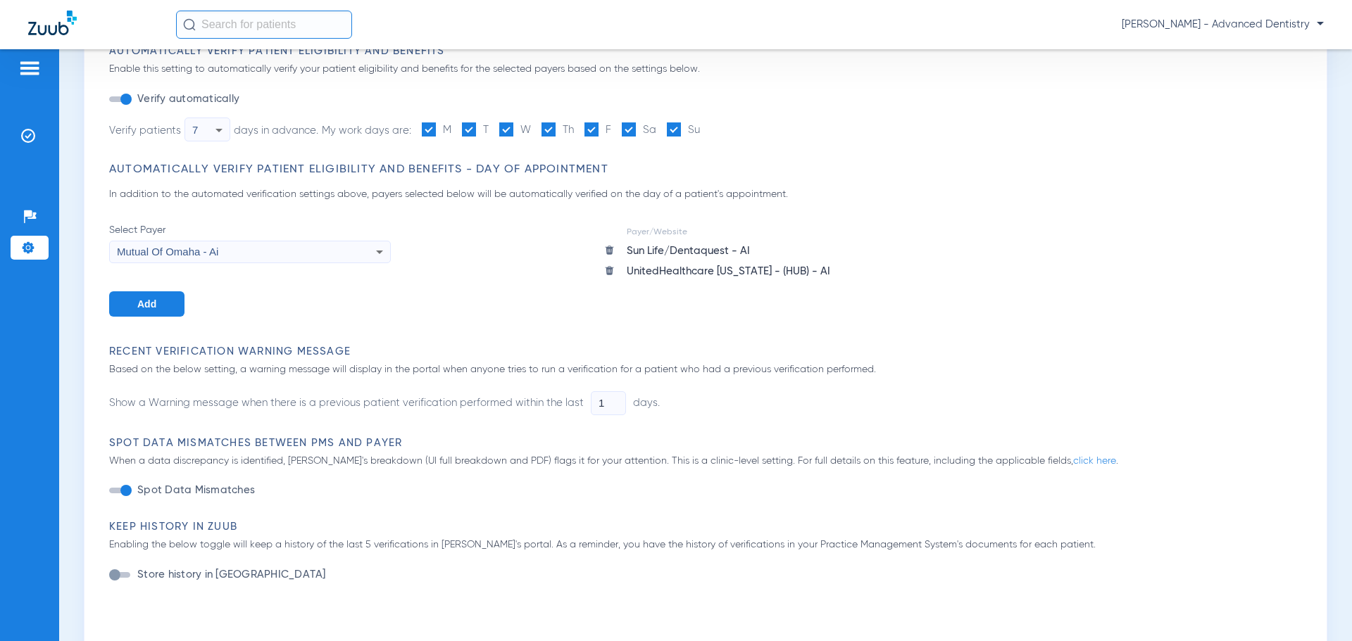
click at [157, 305] on button "Add" at bounding box center [146, 303] width 75 height 25
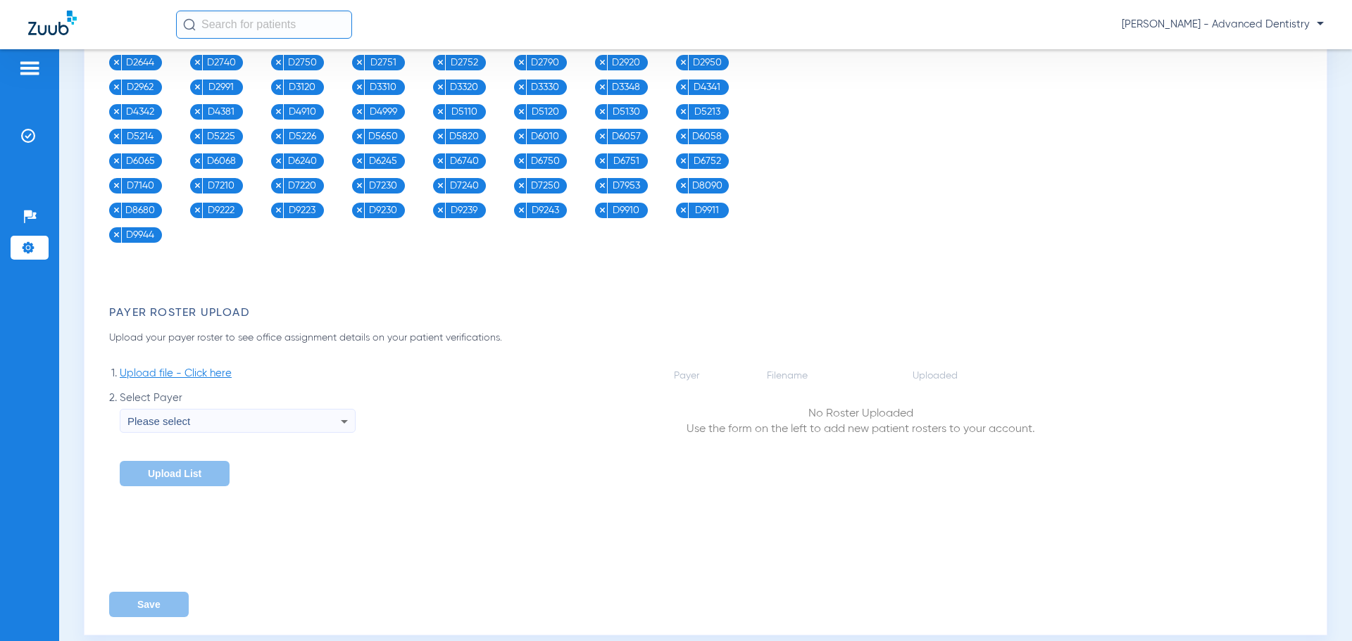
scroll to position [1036, 0]
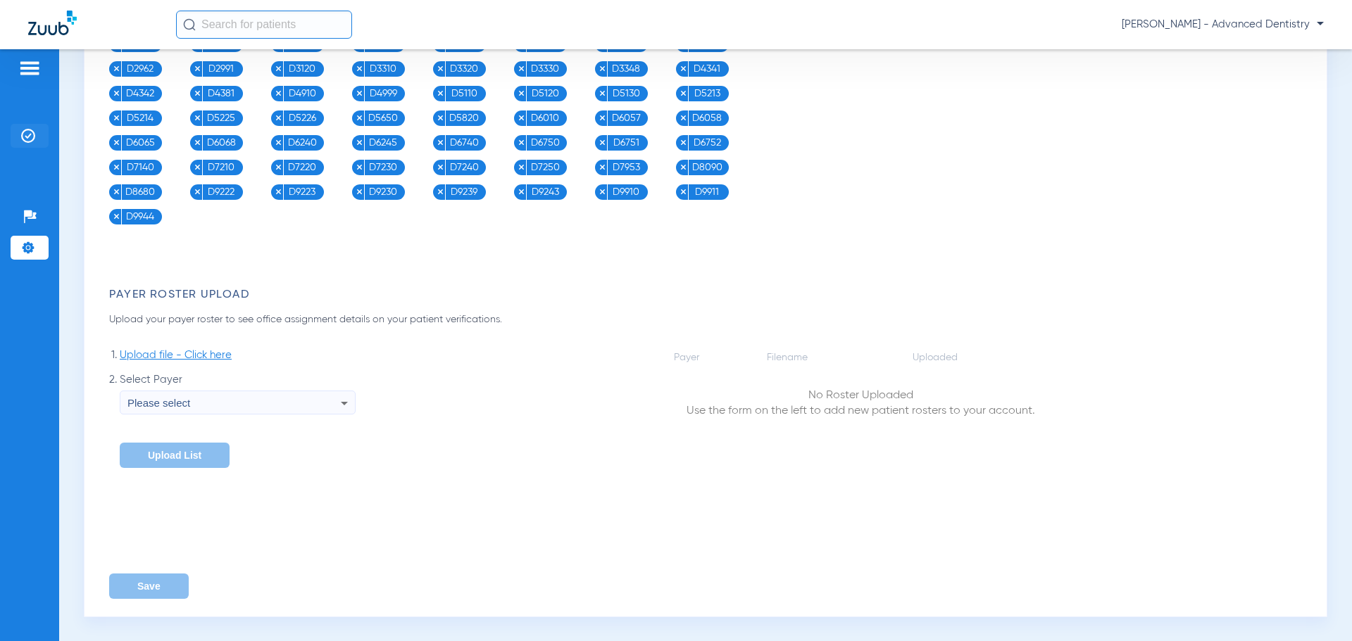
click at [23, 127] on li "Insurance Verification" at bounding box center [30, 136] width 38 height 24
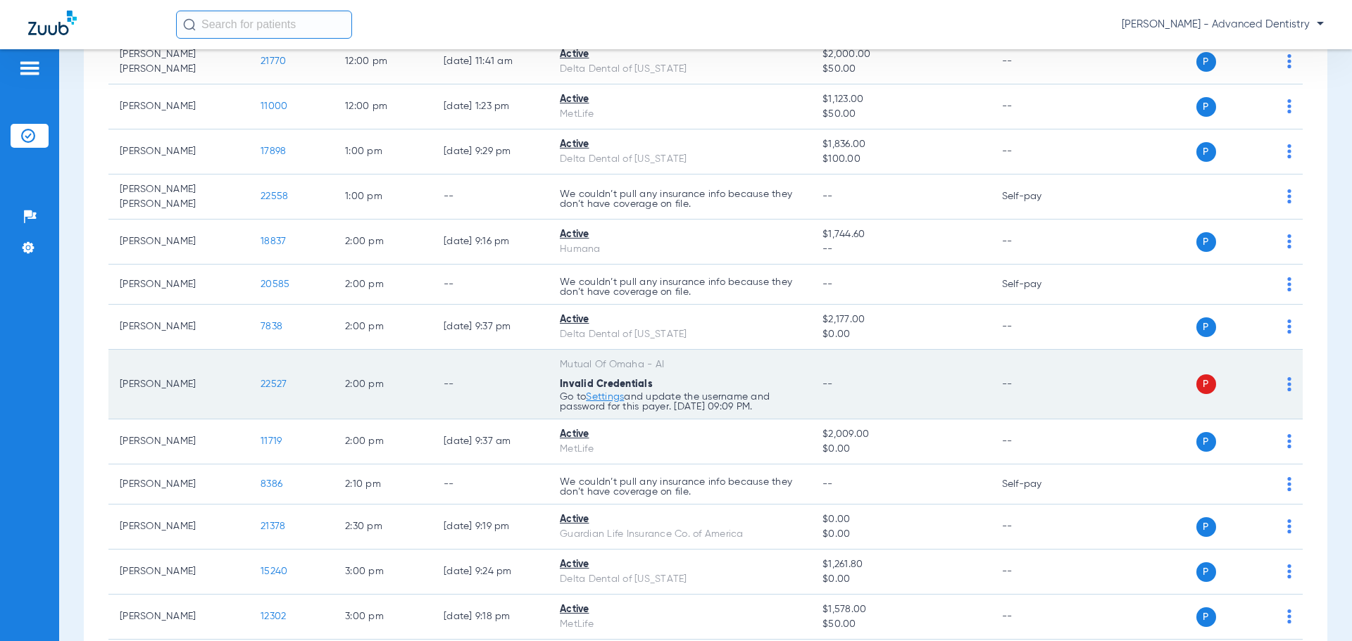
scroll to position [1267, 0]
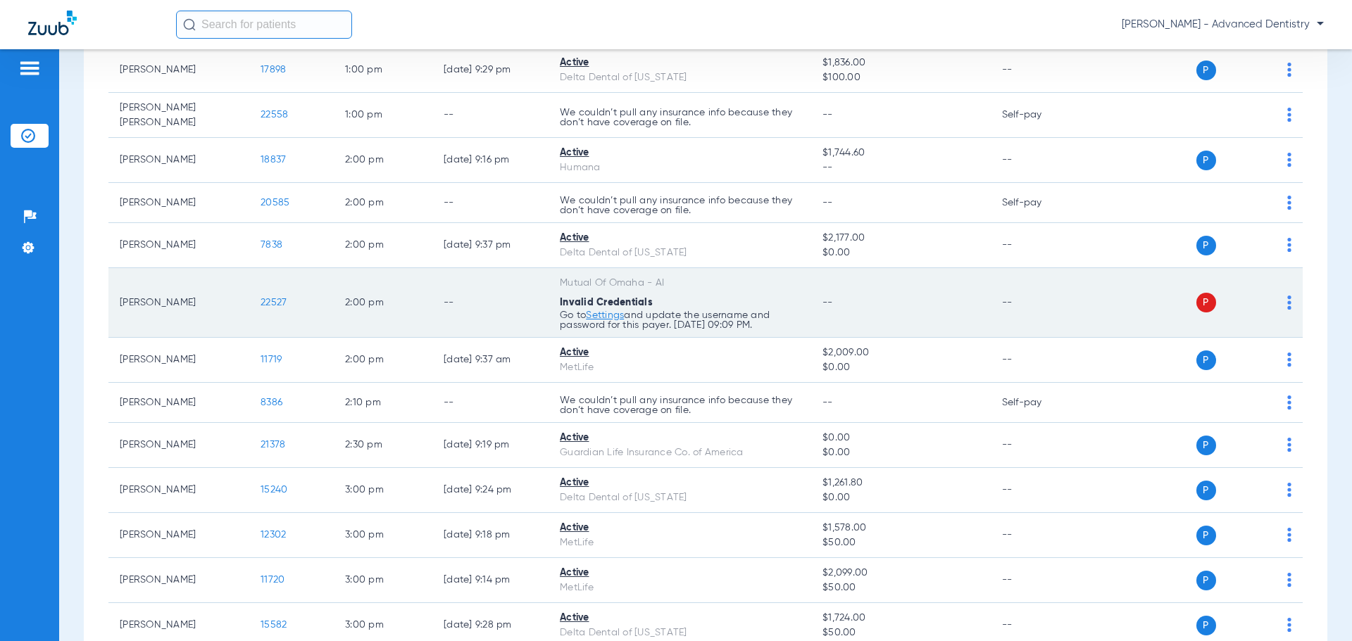
click at [1273, 301] on div "P S" at bounding box center [1188, 303] width 206 height 20
click at [1287, 299] on img at bounding box center [1289, 303] width 4 height 14
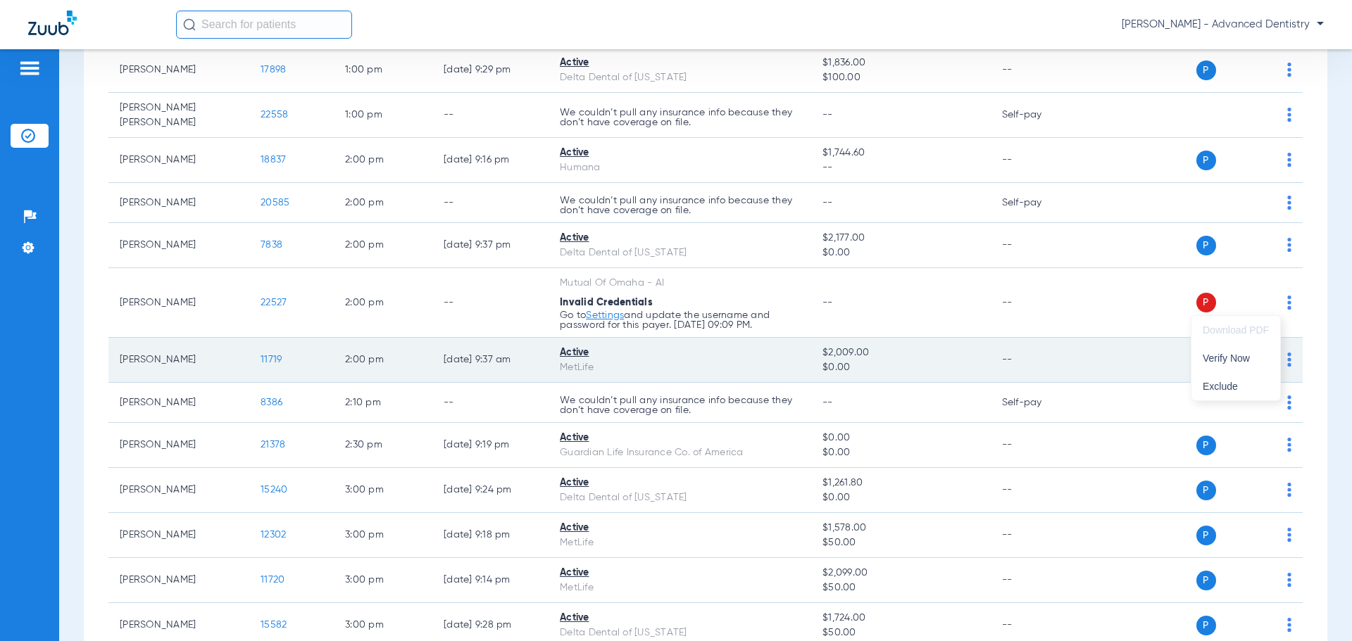
drag, startPoint x: 1240, startPoint y: 362, endPoint x: 1114, endPoint y: 339, distance: 128.8
click at [1237, 362] on span "Verify Now" at bounding box center [1235, 358] width 66 height 10
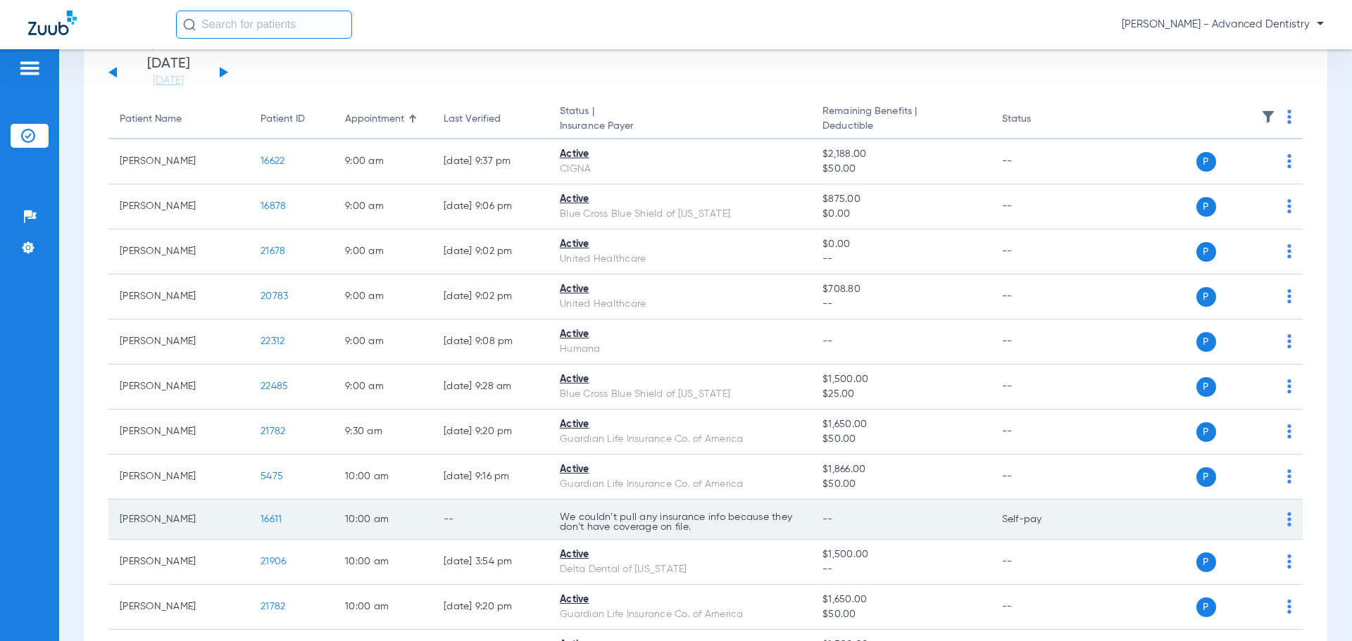
scroll to position [0, 0]
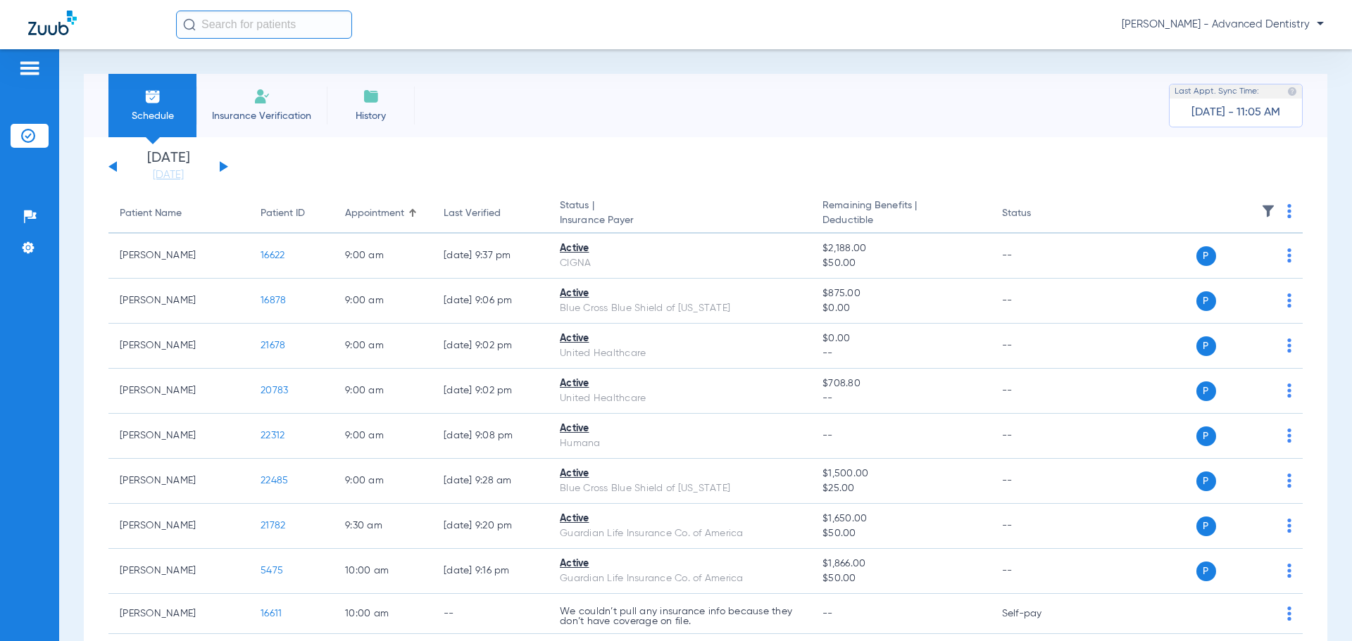
click at [224, 165] on button at bounding box center [224, 166] width 8 height 11
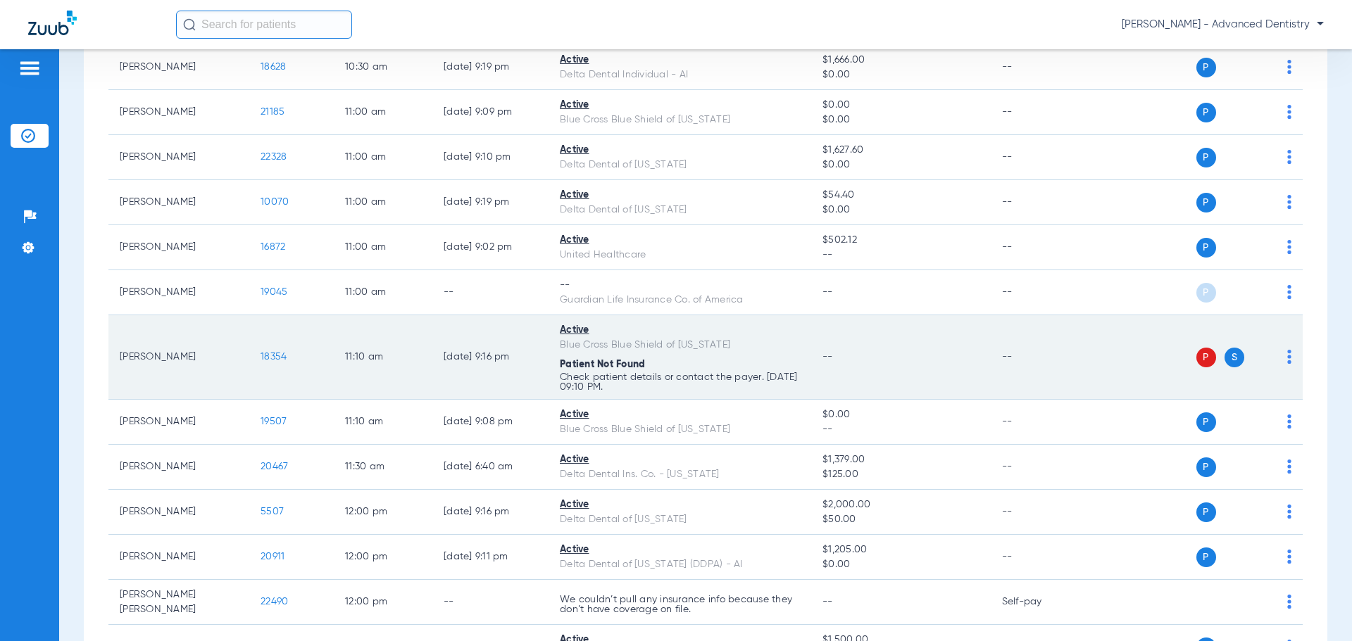
scroll to position [493, 0]
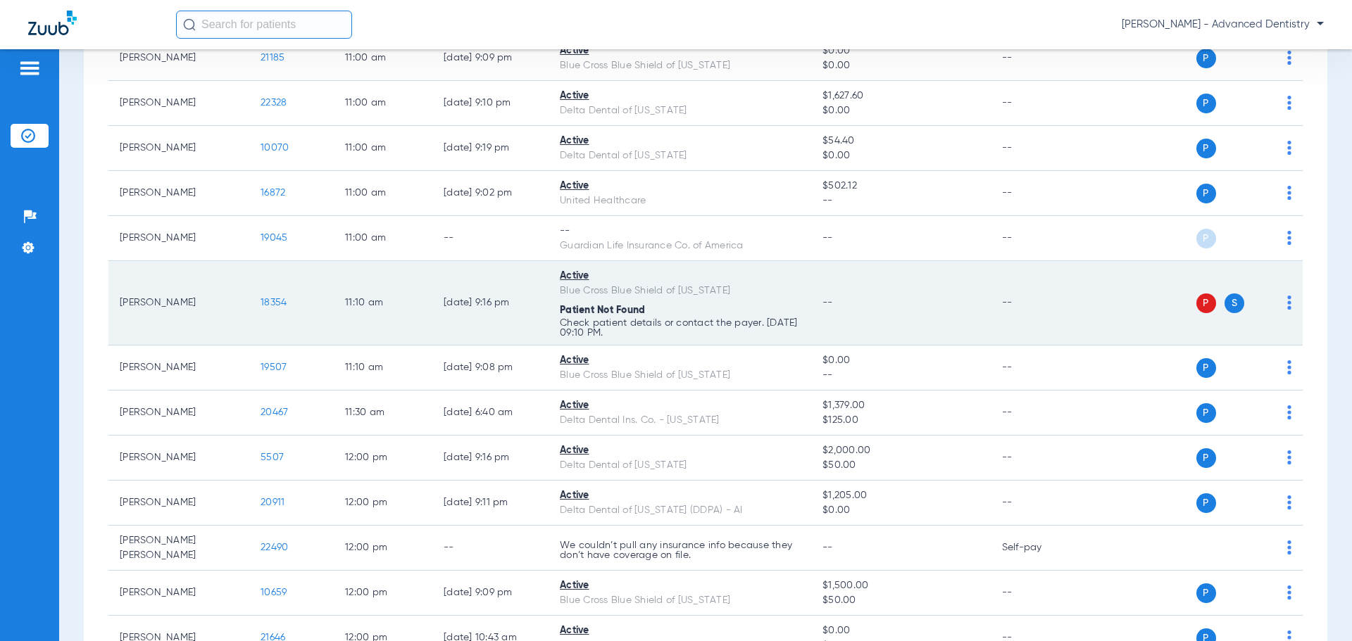
click at [1287, 303] on img at bounding box center [1289, 303] width 4 height 14
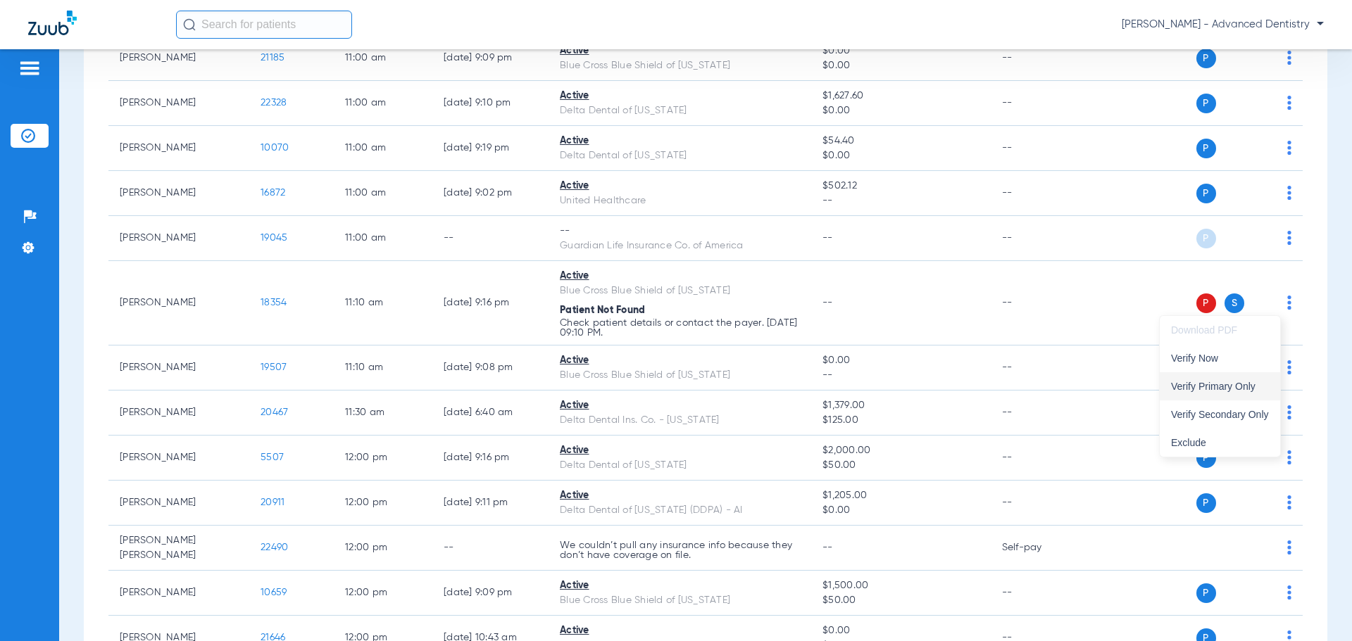
click at [1209, 386] on span "Verify Primary Only" at bounding box center [1220, 387] width 98 height 10
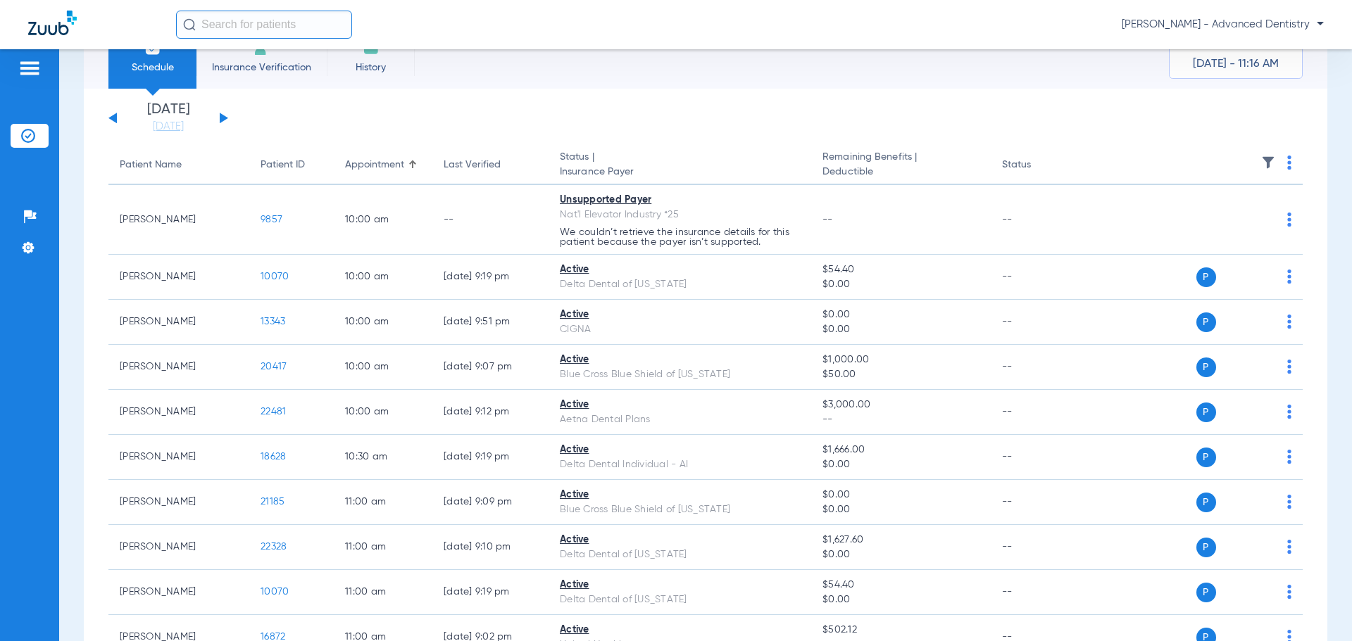
scroll to position [15, 0]
